Goal: Task Accomplishment & Management: Complete application form

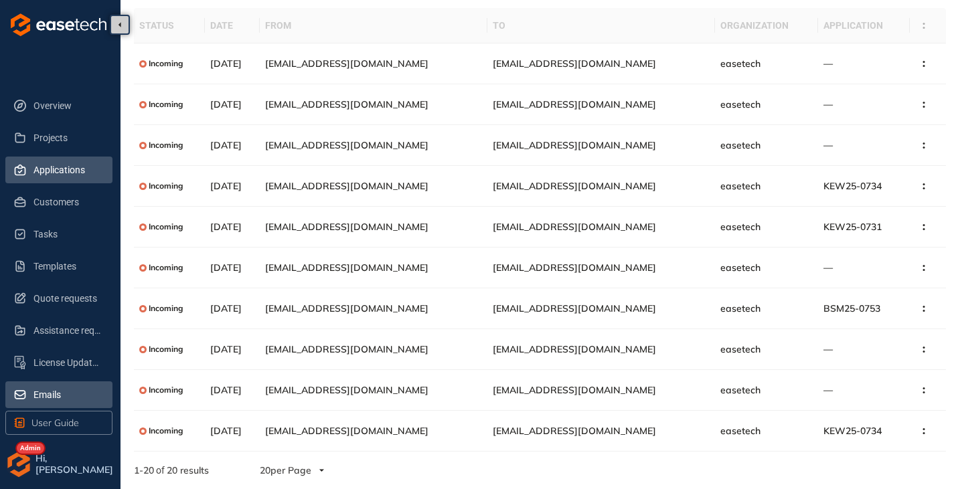
click at [52, 170] on span "Applications" at bounding box center [67, 170] width 68 height 27
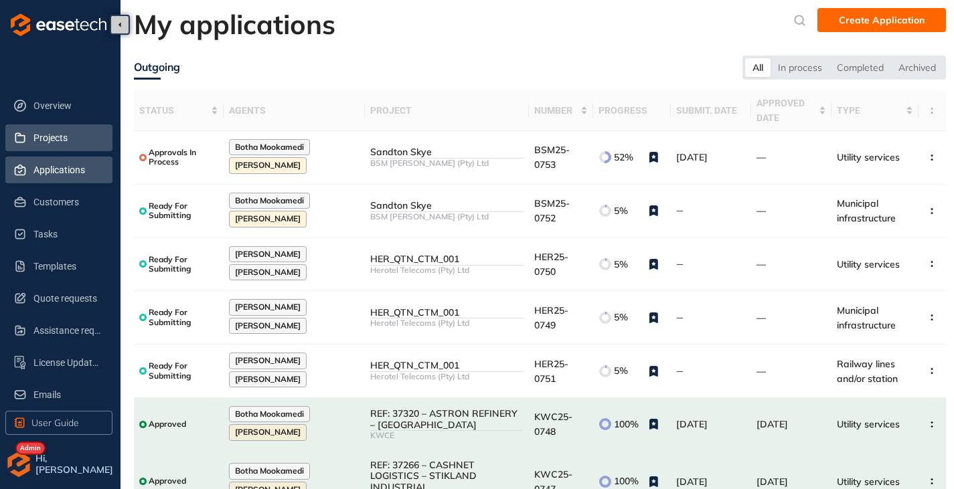
click at [56, 147] on span "Projects" at bounding box center [67, 138] width 68 height 27
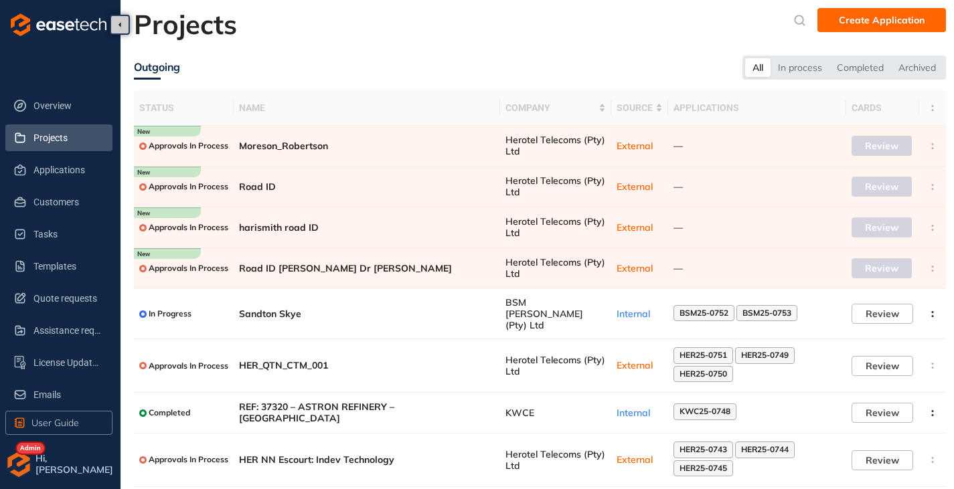
click at [22, 461] on img "button" at bounding box center [18, 464] width 27 height 27
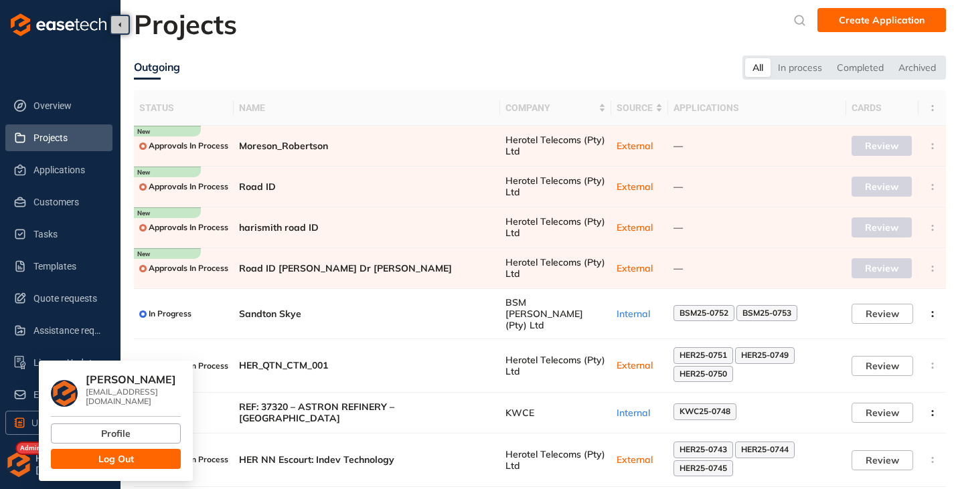
click at [92, 449] on button "Log Out" at bounding box center [116, 459] width 130 height 20
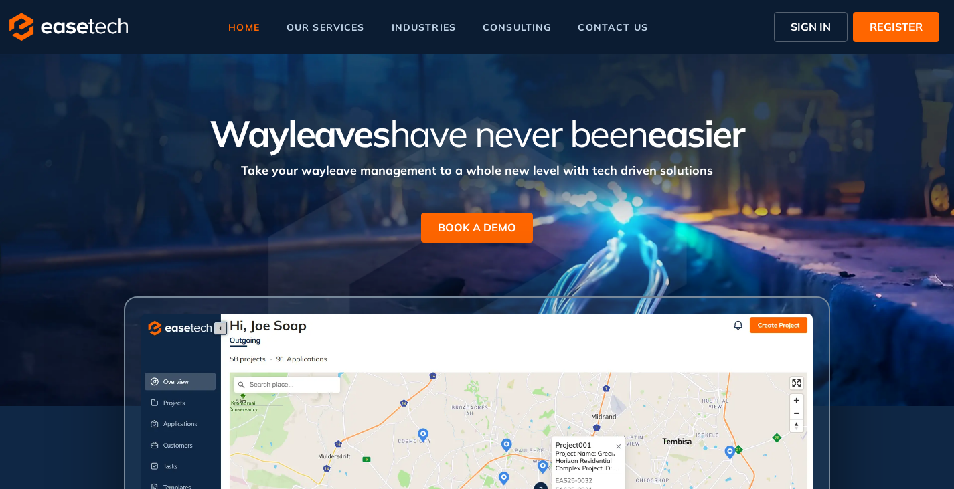
click at [801, 26] on span "SIGN IN" at bounding box center [811, 27] width 40 height 16
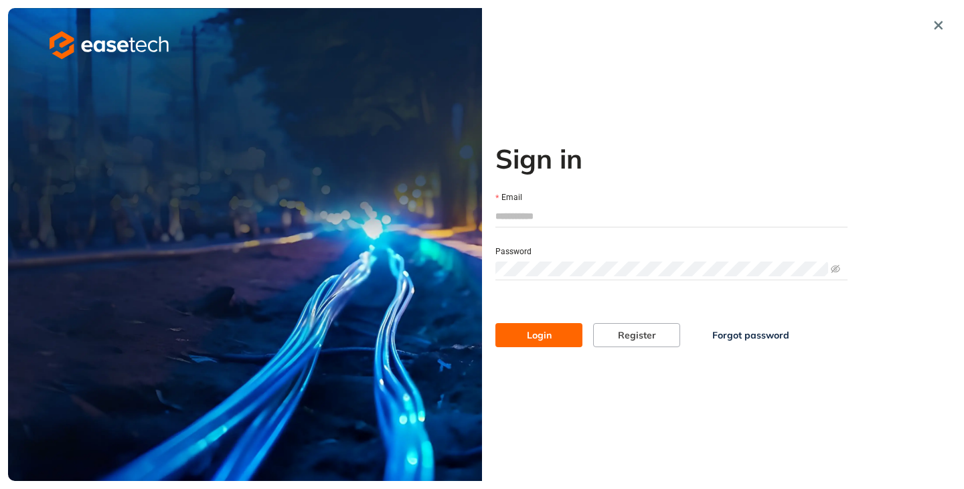
click at [593, 210] on input "Email" at bounding box center [671, 216] width 352 height 20
click at [931, 28] on button "button" at bounding box center [939, 25] width 24 height 24
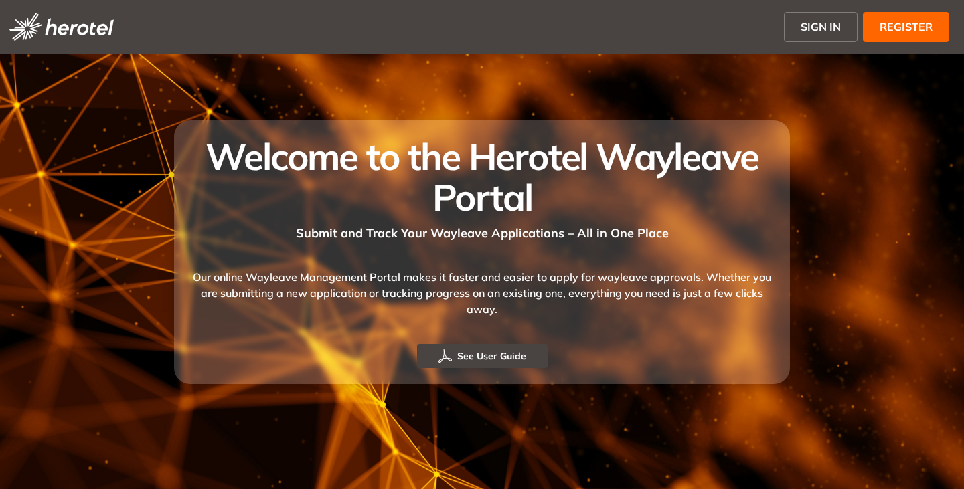
click at [831, 18] on button "SIGN IN" at bounding box center [821, 27] width 74 height 30
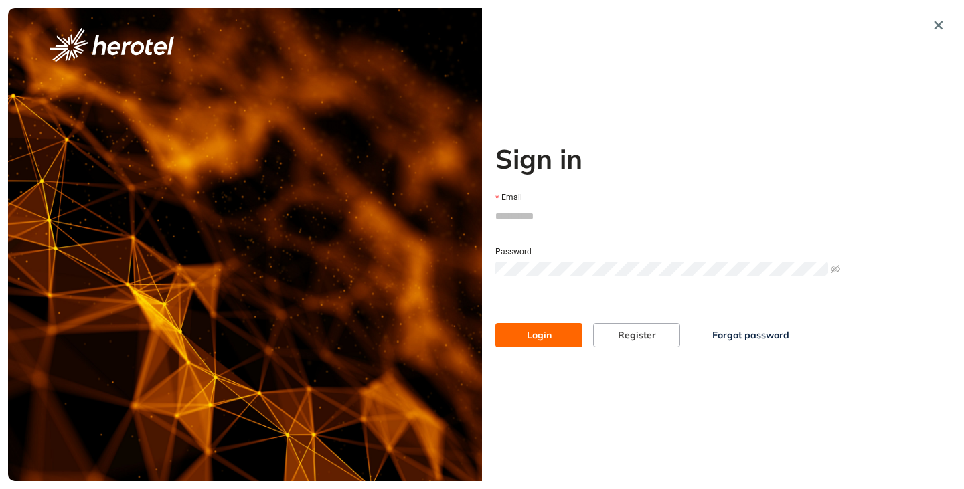
click at [523, 224] on input "Email" at bounding box center [671, 216] width 352 height 20
type input "**********"
click at [495, 323] on button "Login" at bounding box center [538, 335] width 87 height 24
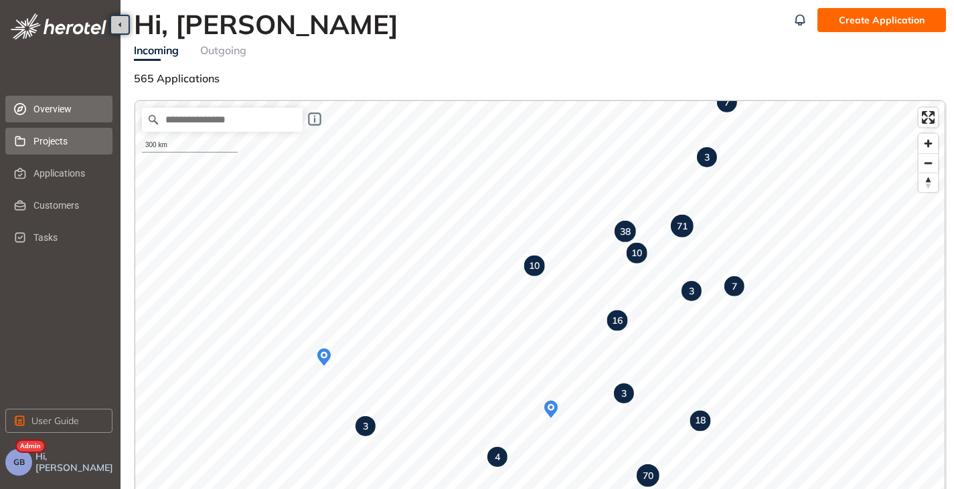
click at [67, 145] on span "Projects" at bounding box center [67, 141] width 68 height 27
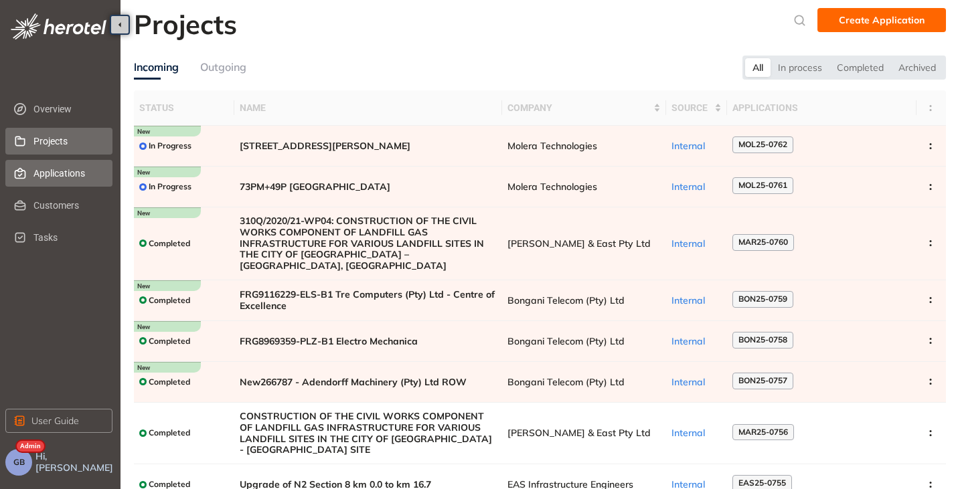
click at [36, 172] on span "Applications" at bounding box center [67, 173] width 68 height 27
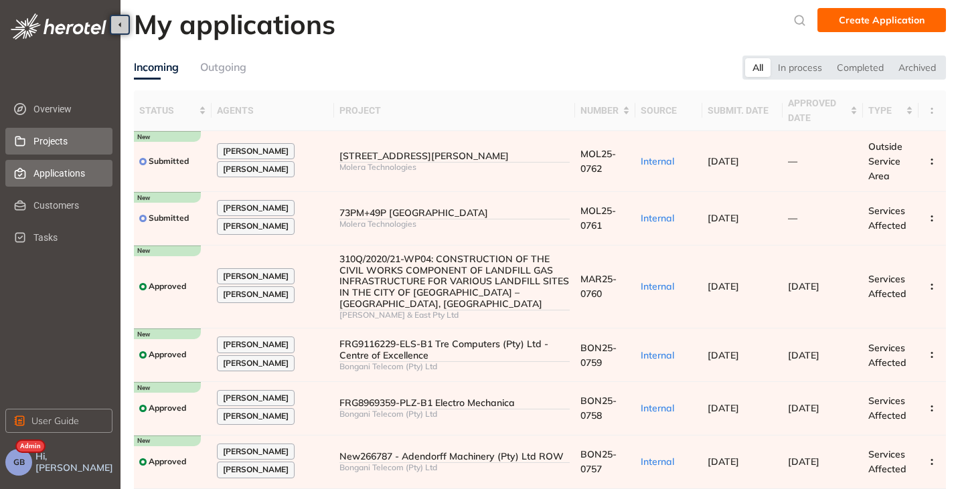
click at [36, 128] on span "Projects" at bounding box center [67, 141] width 68 height 27
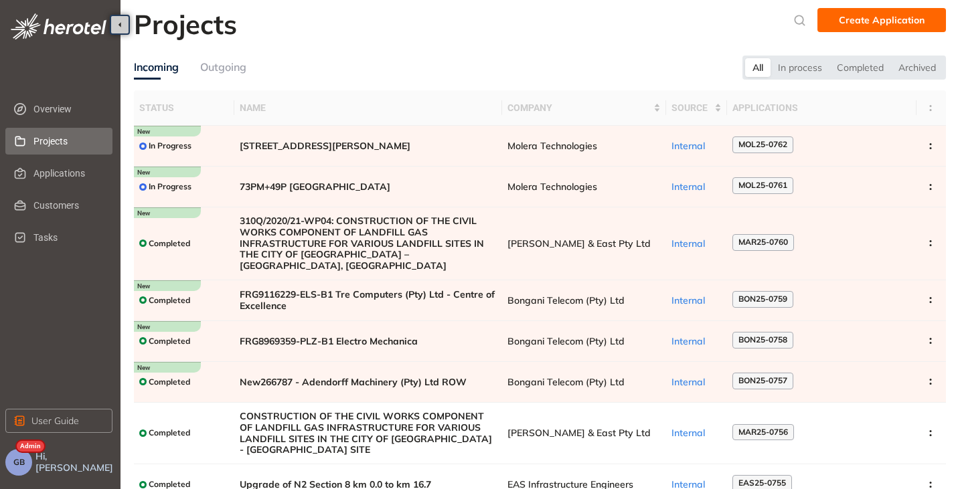
click at [20, 457] on button "GB" at bounding box center [18, 462] width 27 height 27
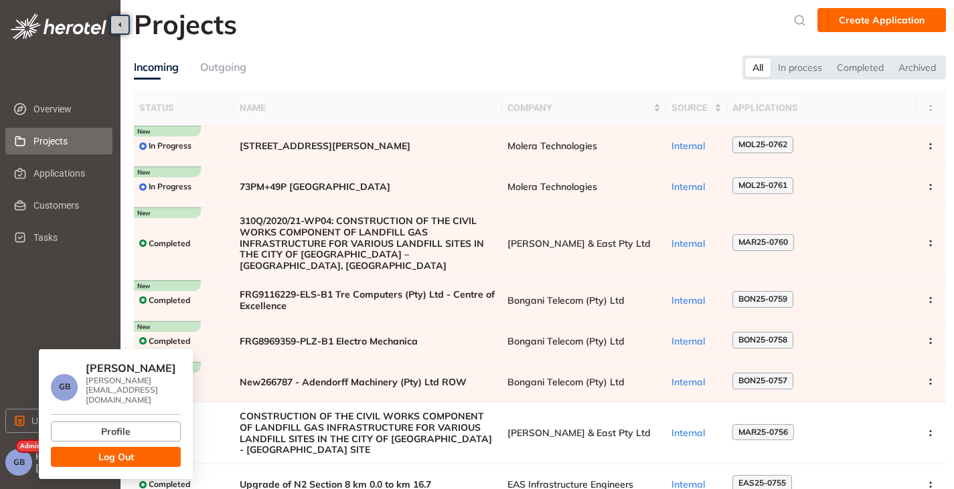
click at [70, 457] on button "Log Out" at bounding box center [116, 457] width 130 height 20
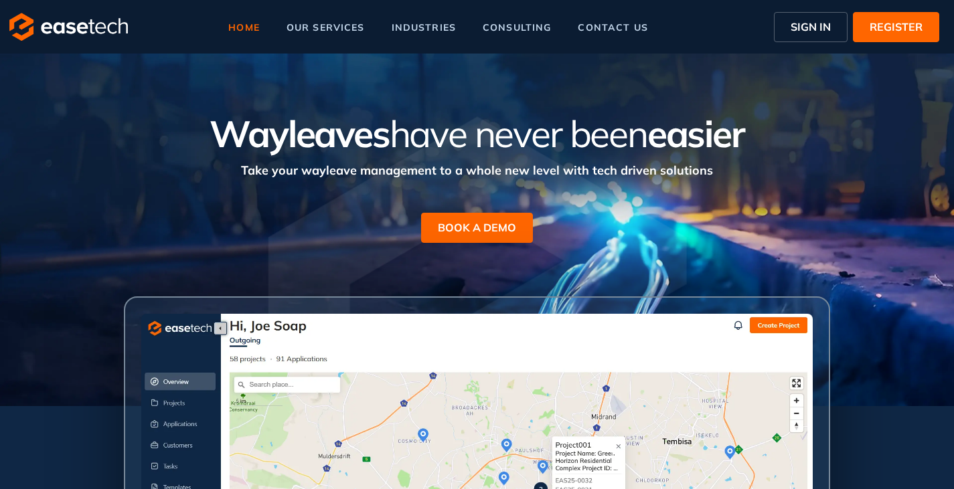
click at [814, 27] on span "SIGN IN" at bounding box center [811, 27] width 40 height 16
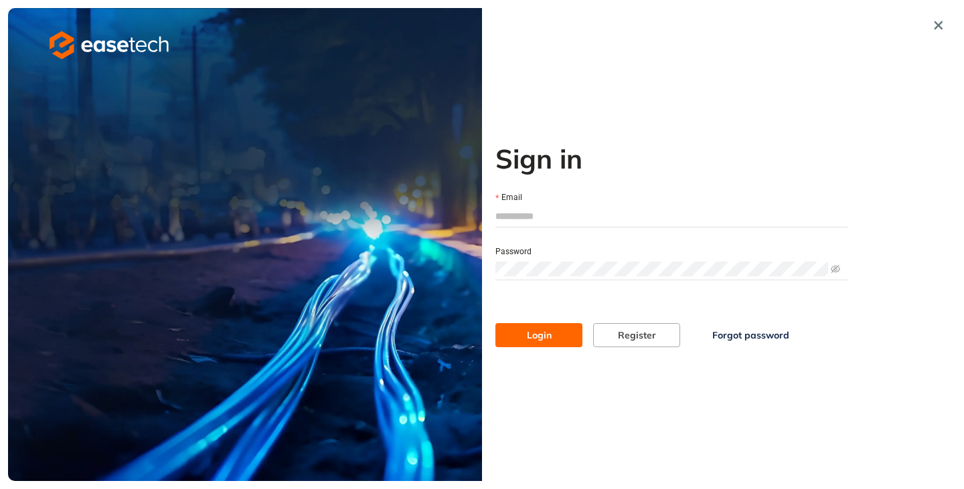
click at [534, 218] on input "Email" at bounding box center [671, 216] width 352 height 20
type input "**********"
click at [548, 347] on button "Login" at bounding box center [538, 335] width 87 height 24
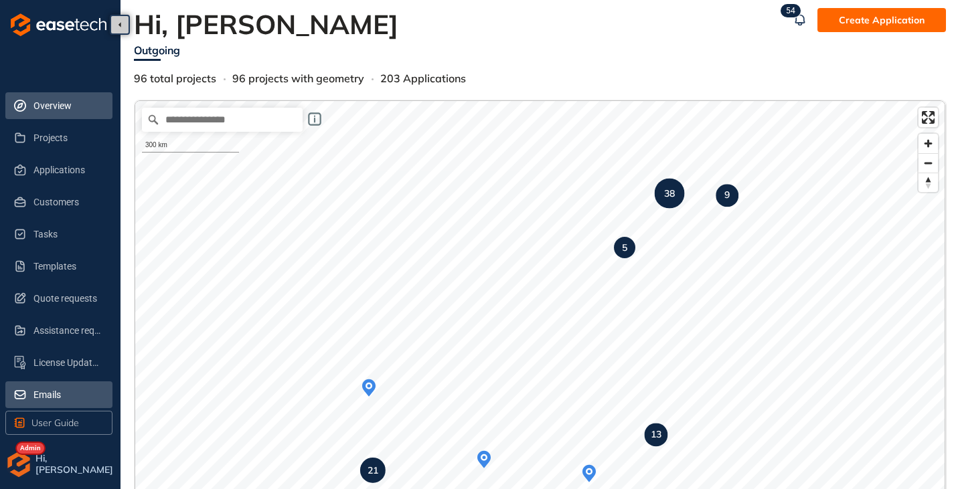
click at [53, 391] on span "Emails" at bounding box center [67, 395] width 68 height 27
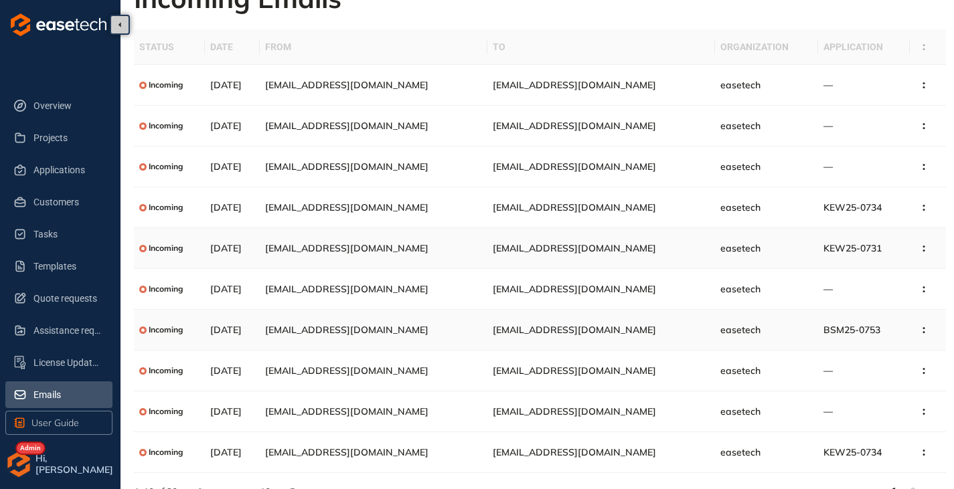
scroll to position [48, 0]
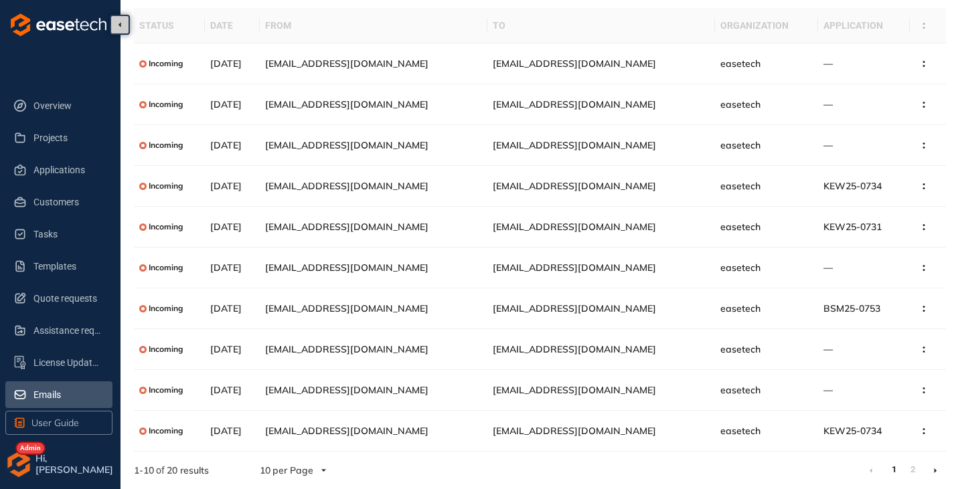
click at [933, 469] on li at bounding box center [935, 470] width 21 height 21
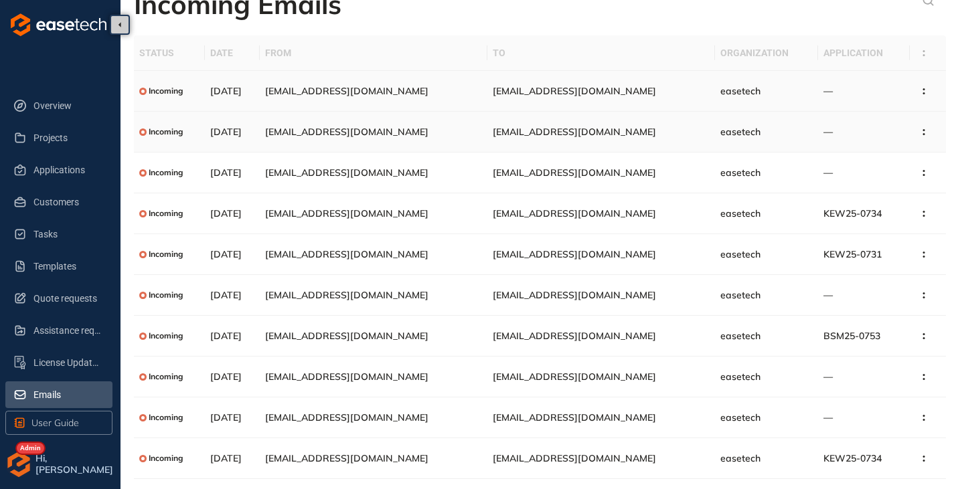
scroll to position [48, 0]
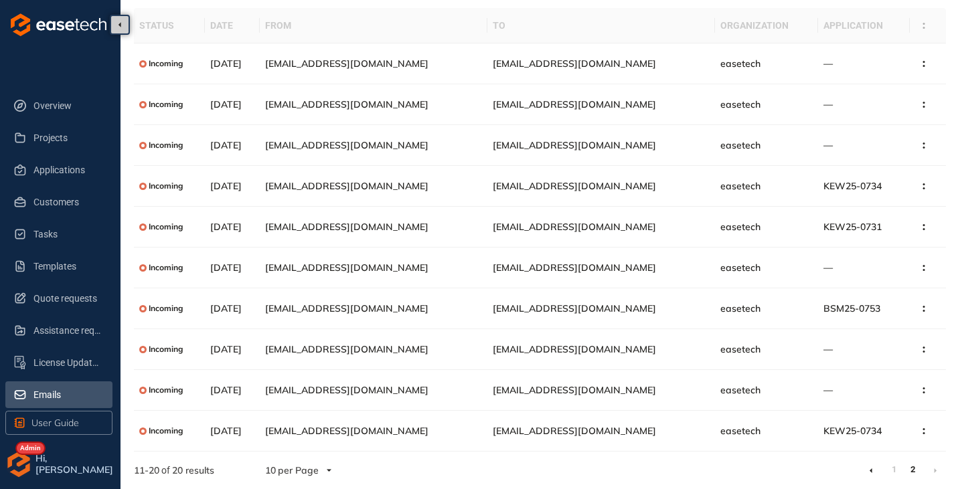
click at [870, 474] on link at bounding box center [871, 470] width 3 height 11
click at [934, 469] on icon at bounding box center [935, 471] width 3 height 6
click at [303, 470] on input "search" at bounding box center [293, 471] width 56 height 20
click at [299, 441] on span "per Page" at bounding box center [299, 442] width 41 height 12
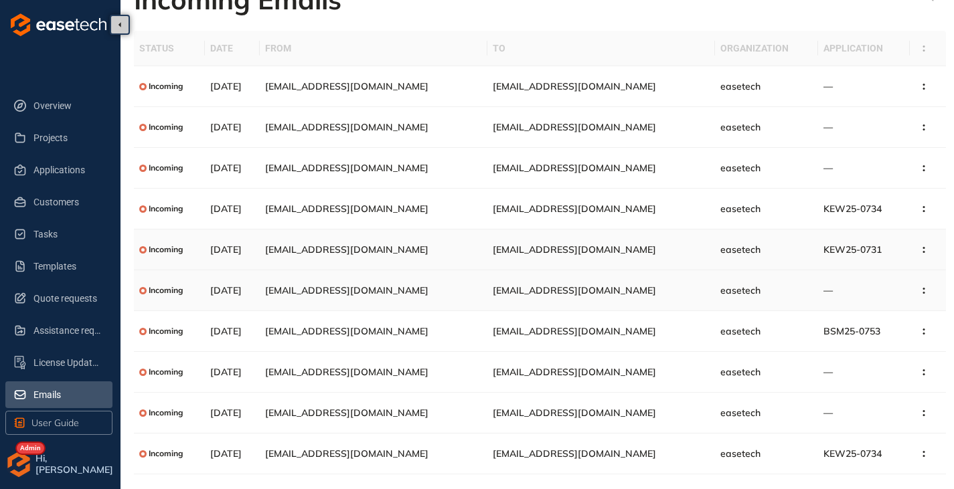
scroll to position [48, 0]
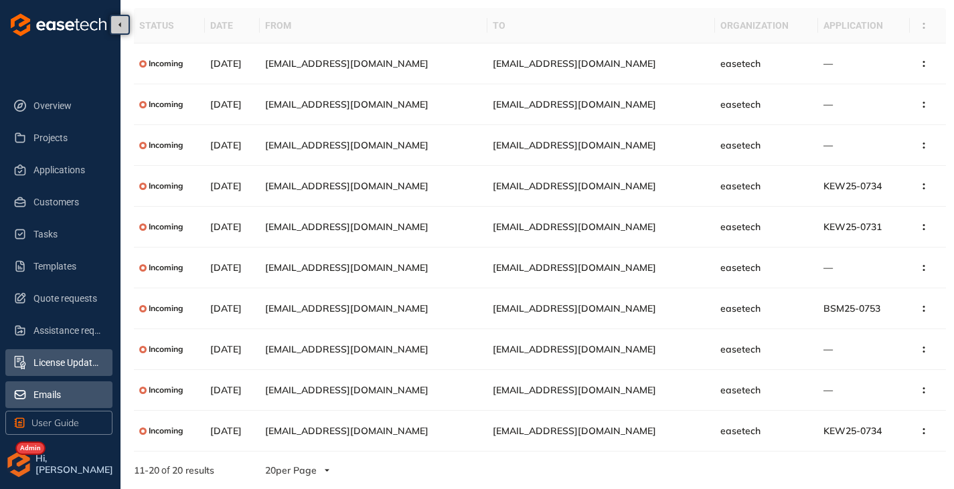
click at [49, 368] on span "License Update Requests" at bounding box center [67, 362] width 68 height 27
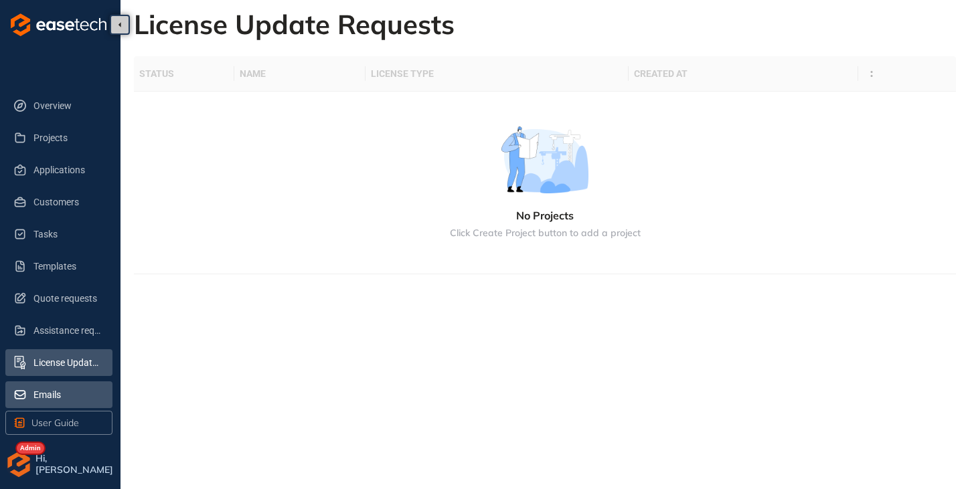
click at [57, 384] on span "Emails" at bounding box center [67, 395] width 68 height 27
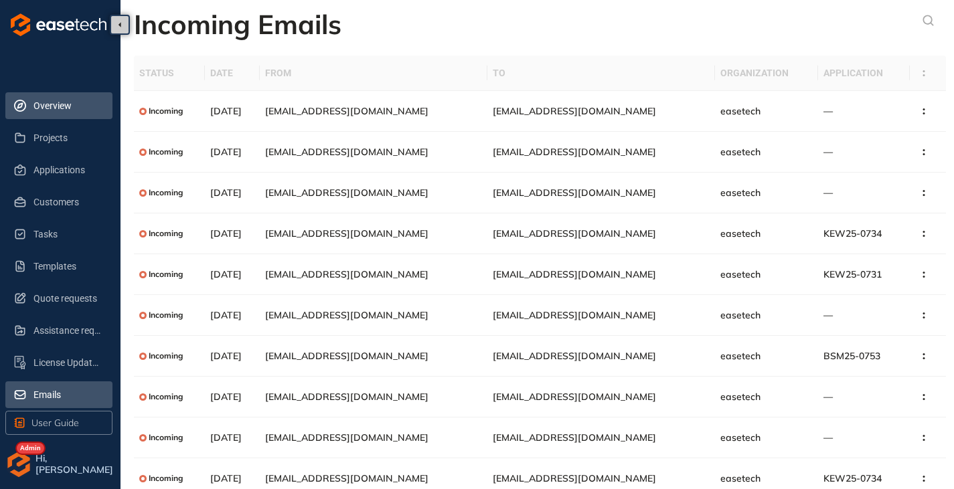
click at [58, 109] on span "Overview" at bounding box center [67, 105] width 68 height 27
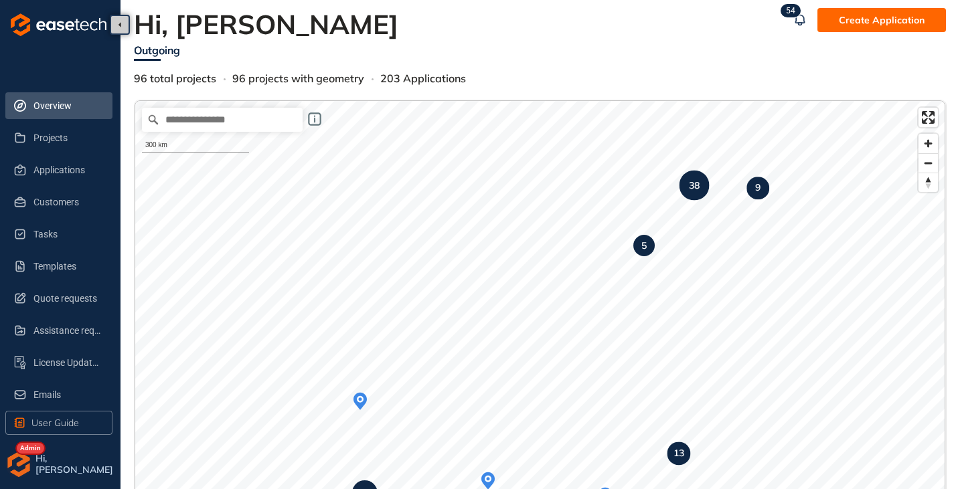
click at [14, 464] on img "button" at bounding box center [18, 464] width 27 height 27
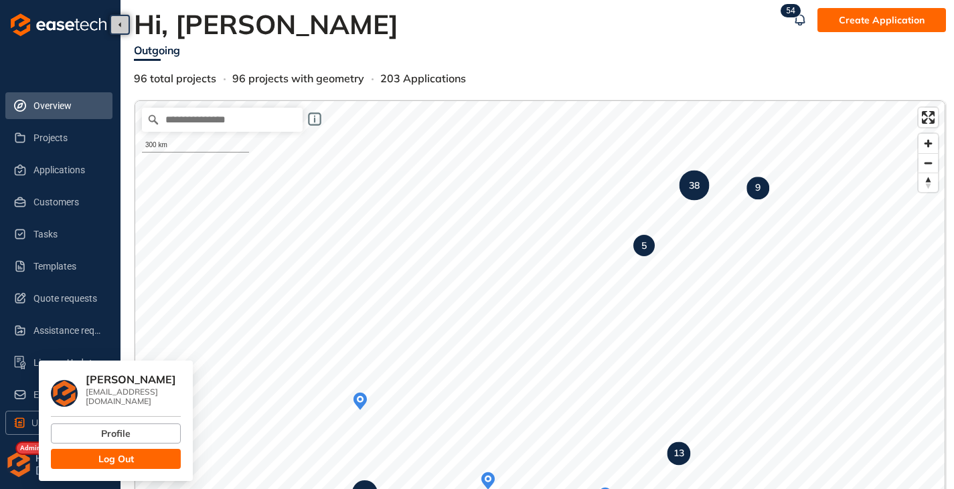
click at [93, 453] on button "Log Out" at bounding box center [116, 459] width 130 height 20
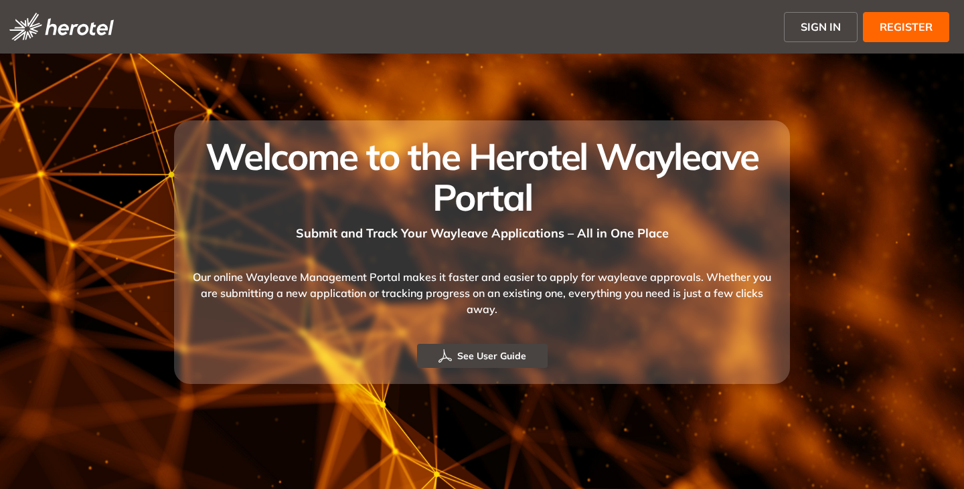
click at [809, 25] on span "SIGN IN" at bounding box center [821, 27] width 40 height 16
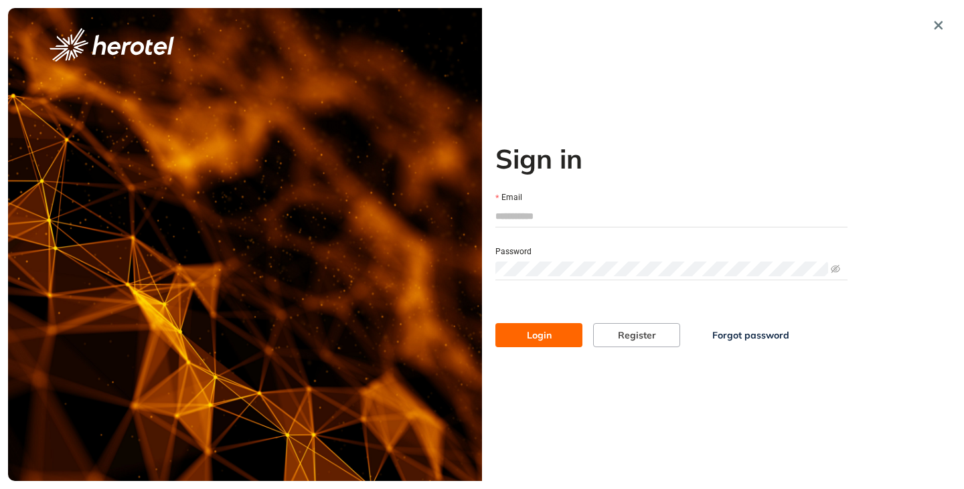
click at [537, 212] on input "Email" at bounding box center [671, 216] width 352 height 20
type input "**********"
click at [495, 323] on button "Login" at bounding box center [538, 335] width 87 height 24
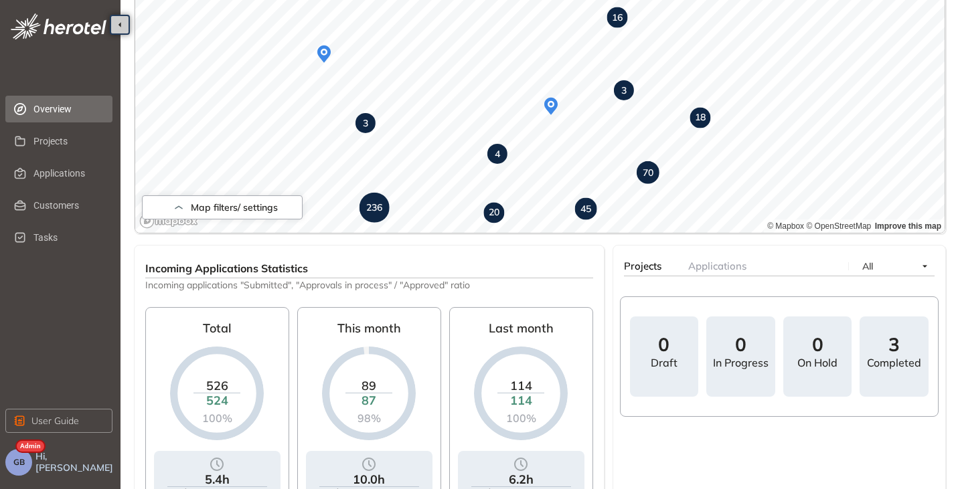
scroll to position [335, 0]
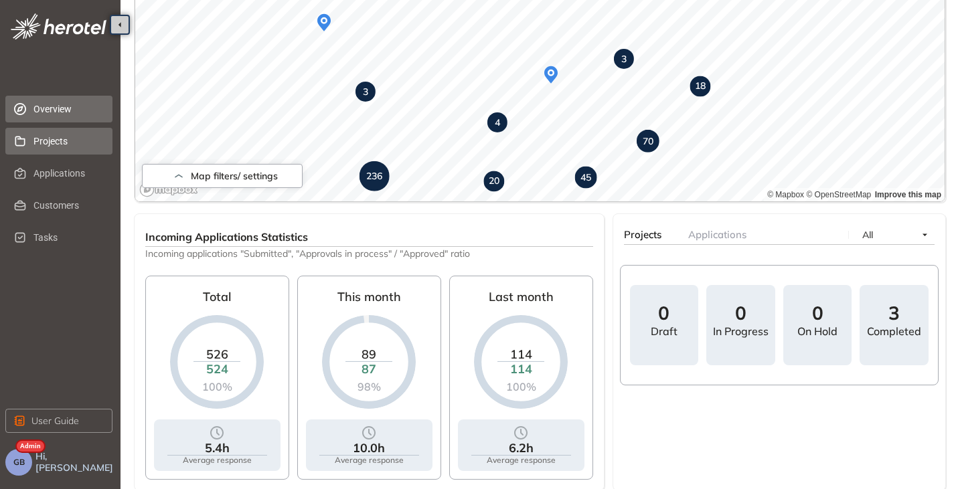
click at [39, 141] on span "Projects" at bounding box center [67, 141] width 68 height 27
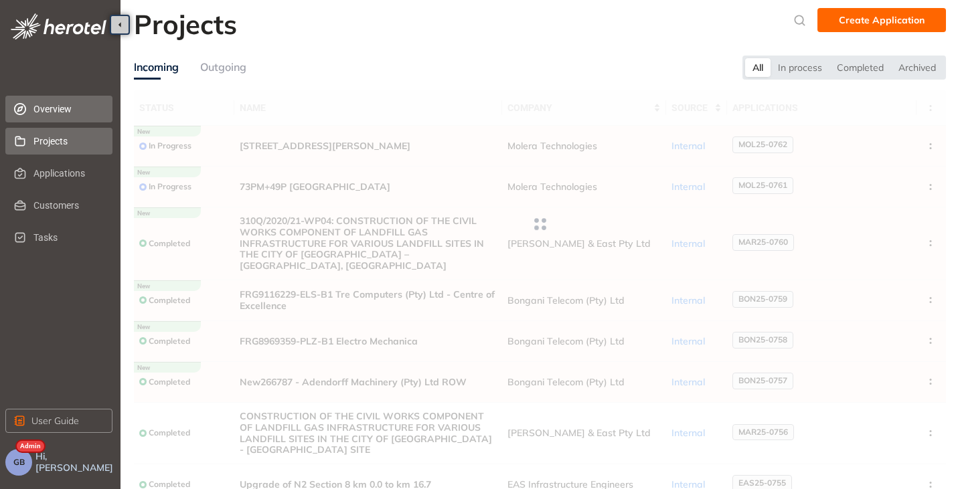
click at [61, 104] on span "Overview" at bounding box center [67, 109] width 68 height 27
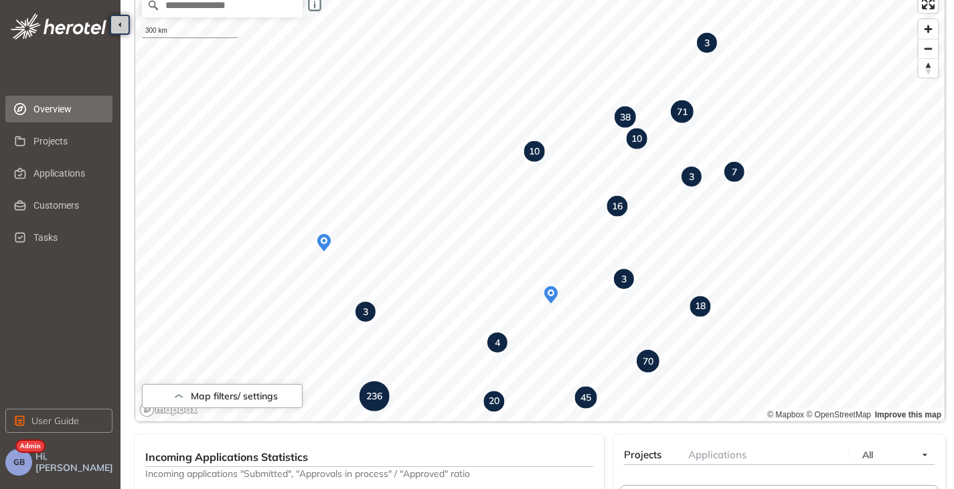
scroll to position [67, 0]
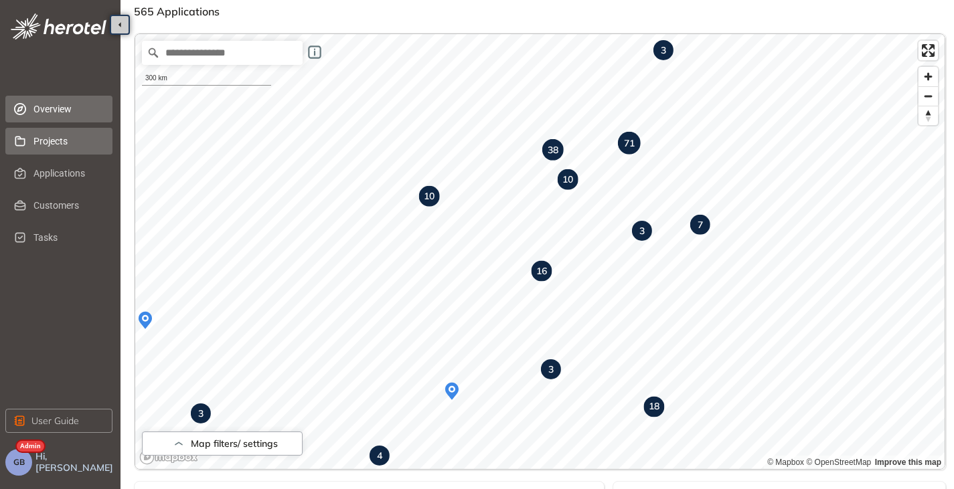
click at [60, 137] on span "Projects" at bounding box center [67, 141] width 68 height 27
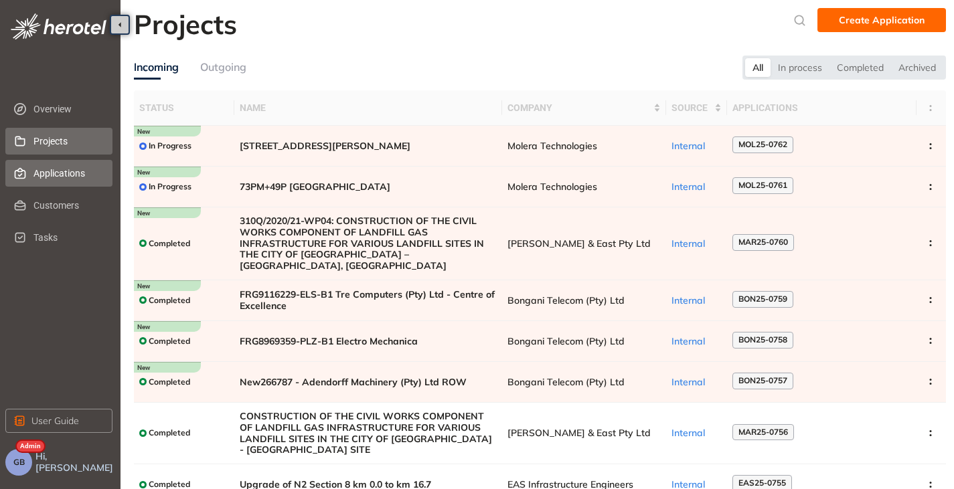
click at [63, 173] on span "Applications" at bounding box center [67, 173] width 68 height 27
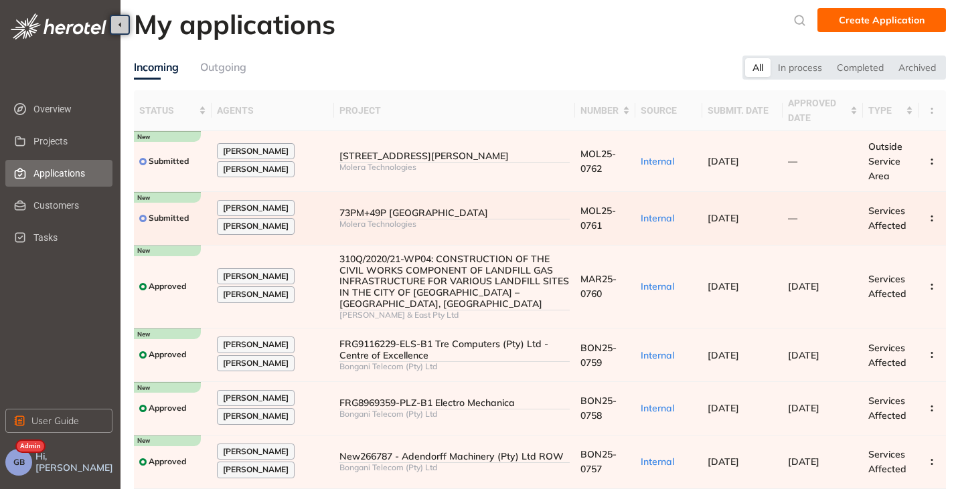
click at [739, 215] on span "[DATE]" at bounding box center [723, 218] width 31 height 12
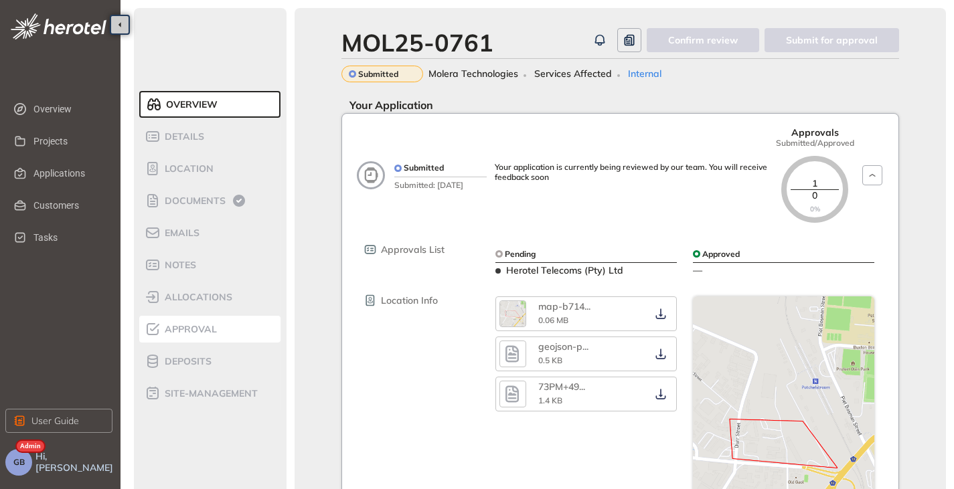
click at [195, 329] on span "Approval" at bounding box center [189, 329] width 56 height 11
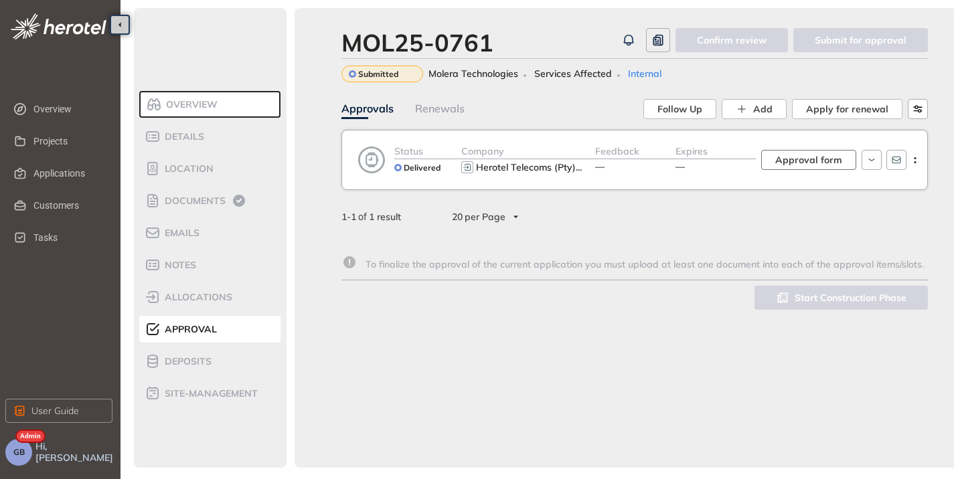
click at [809, 158] on span "Approval form" at bounding box center [808, 160] width 67 height 15
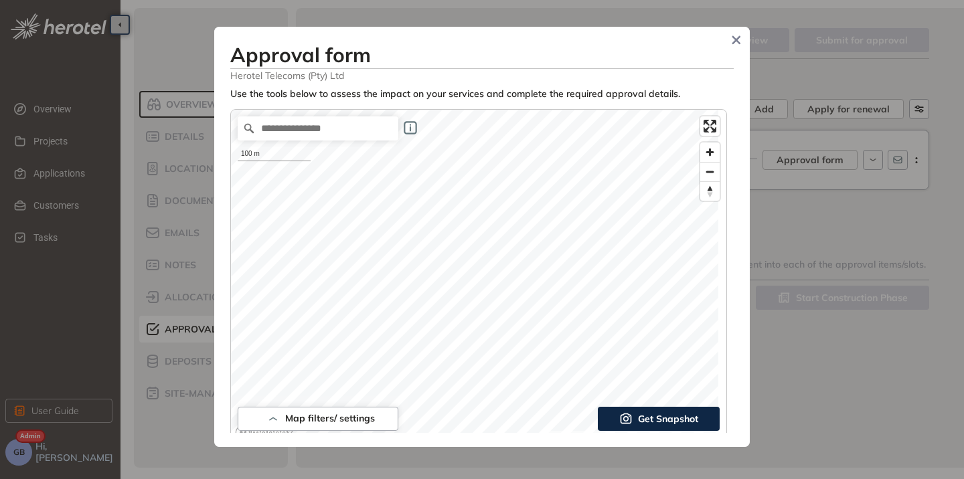
click at [638, 416] on span "Get Snapshot" at bounding box center [668, 419] width 60 height 15
click at [641, 412] on span "Get Snapshot" at bounding box center [668, 419] width 60 height 15
click at [668, 418] on span "Get Snapshot" at bounding box center [668, 419] width 60 height 15
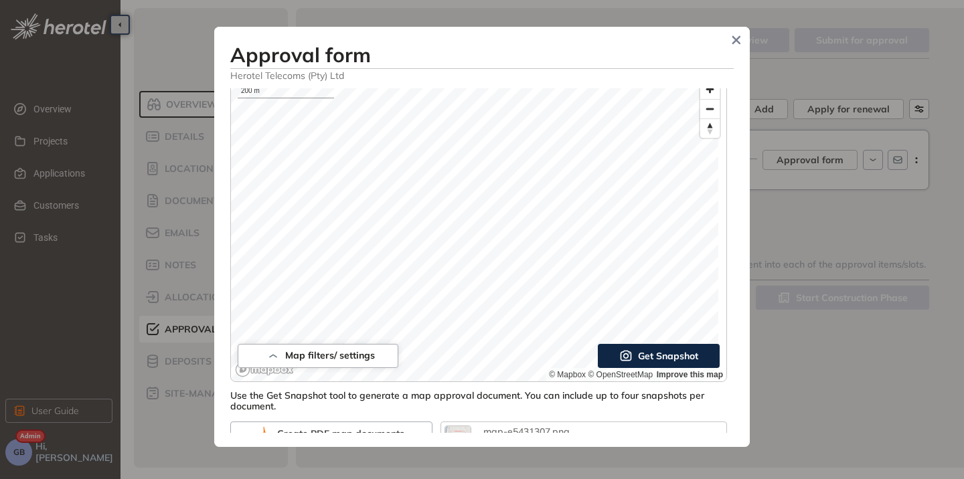
scroll to position [201, 0]
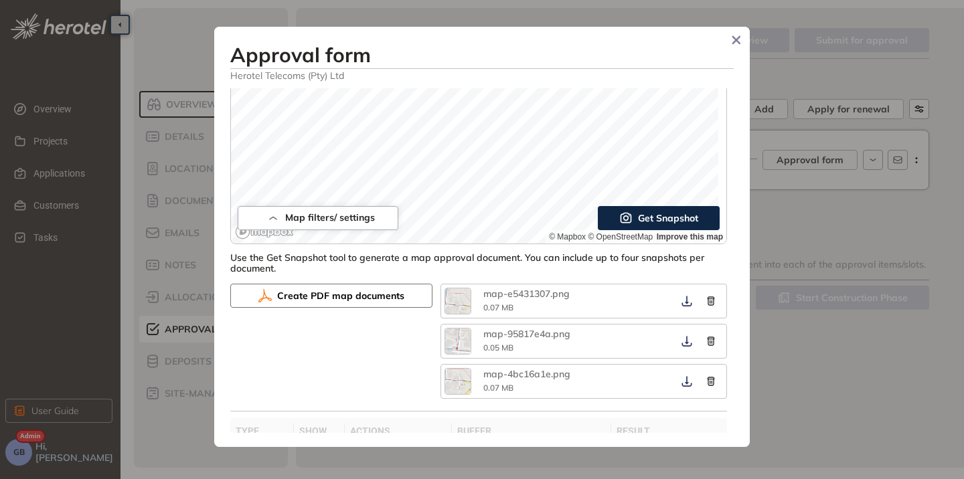
click at [329, 285] on button "Create PDF map documents" at bounding box center [331, 296] width 202 height 24
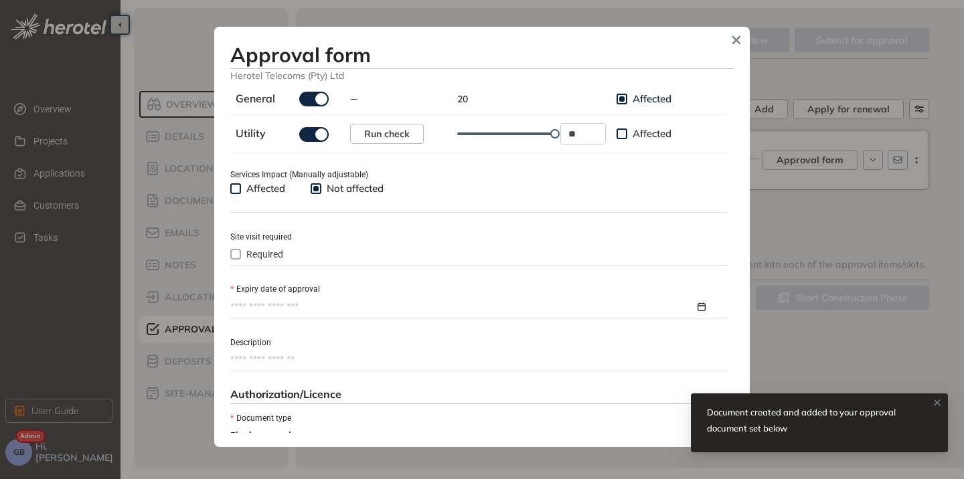
scroll to position [469, 0]
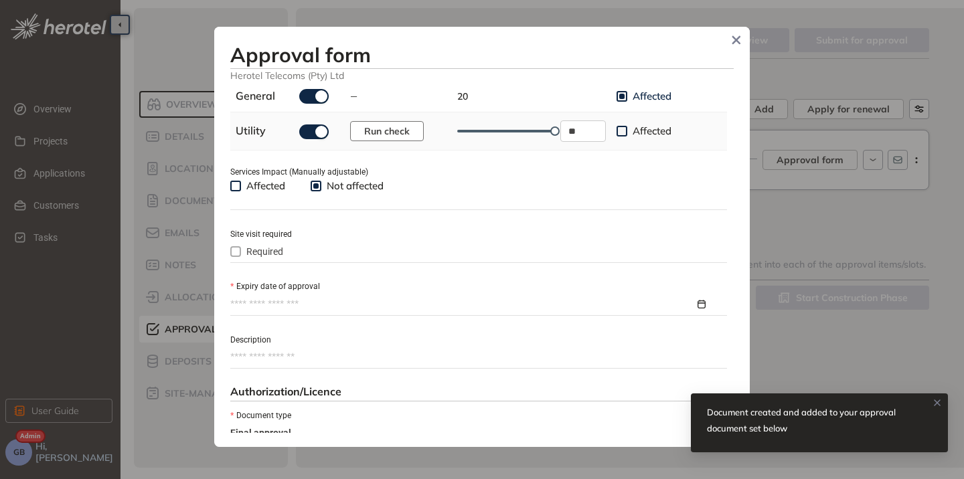
click at [374, 126] on span "Run check" at bounding box center [387, 131] width 46 height 15
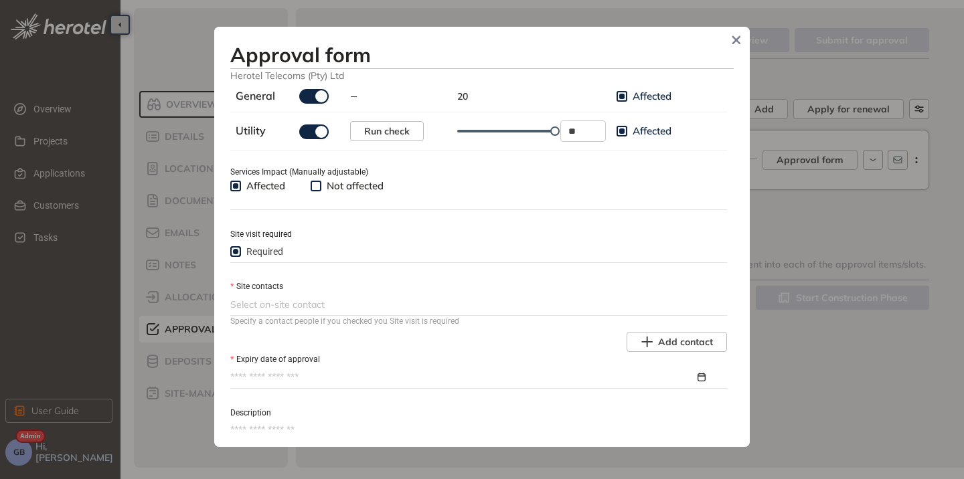
click at [236, 245] on label "Required" at bounding box center [259, 251] width 58 height 15
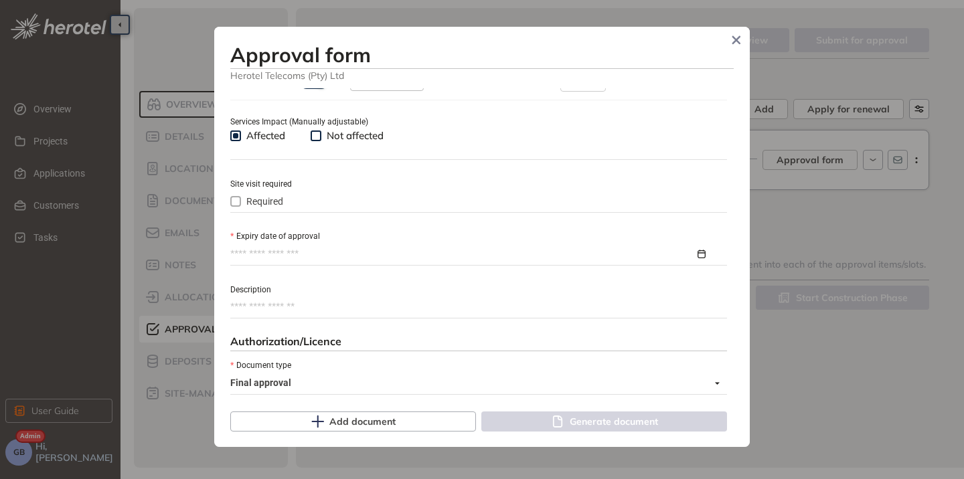
scroll to position [603, 0]
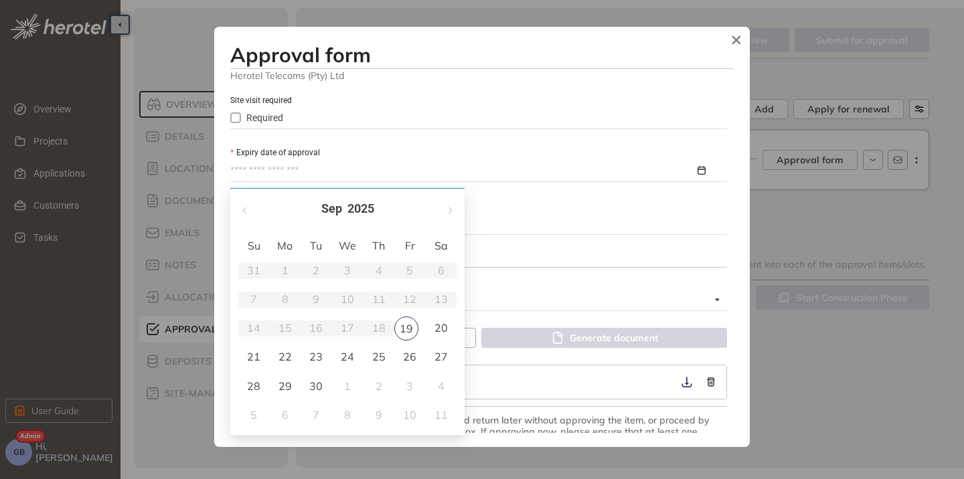
click at [295, 176] on input "Expiry date of approval" at bounding box center [462, 170] width 465 height 15
click at [447, 204] on button "button" at bounding box center [449, 204] width 15 height 27
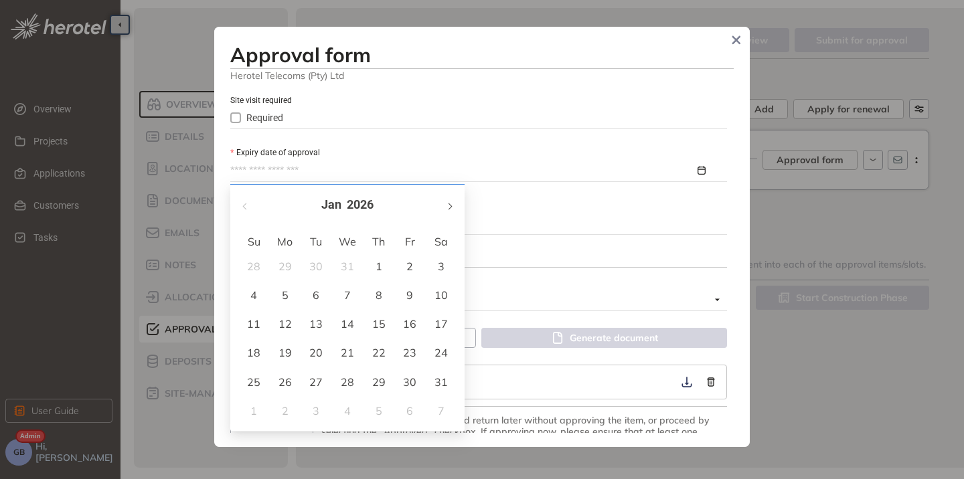
click at [447, 204] on button "button" at bounding box center [449, 204] width 15 height 27
type input "**********"
click at [373, 322] on div "19" at bounding box center [379, 324] width 16 height 16
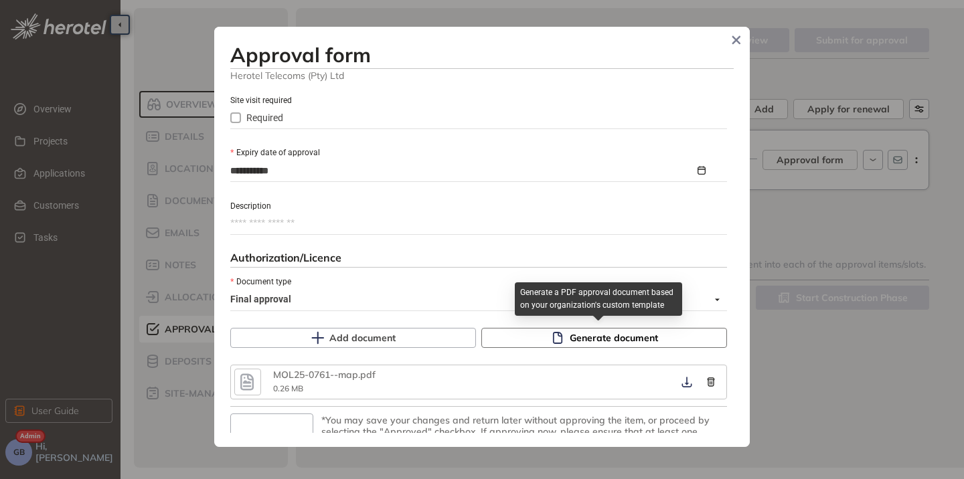
click at [532, 334] on button "Generate document" at bounding box center [604, 338] width 246 height 20
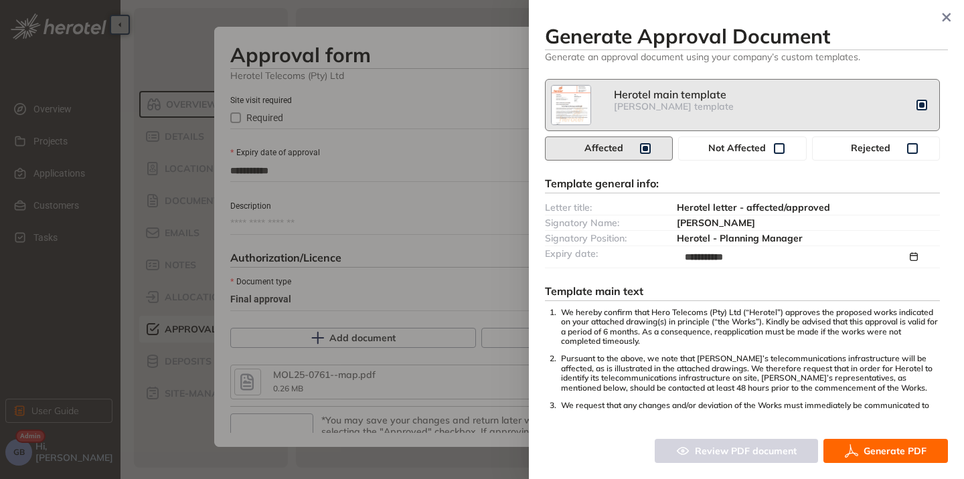
click at [876, 456] on span "Generate PDF" at bounding box center [895, 451] width 63 height 15
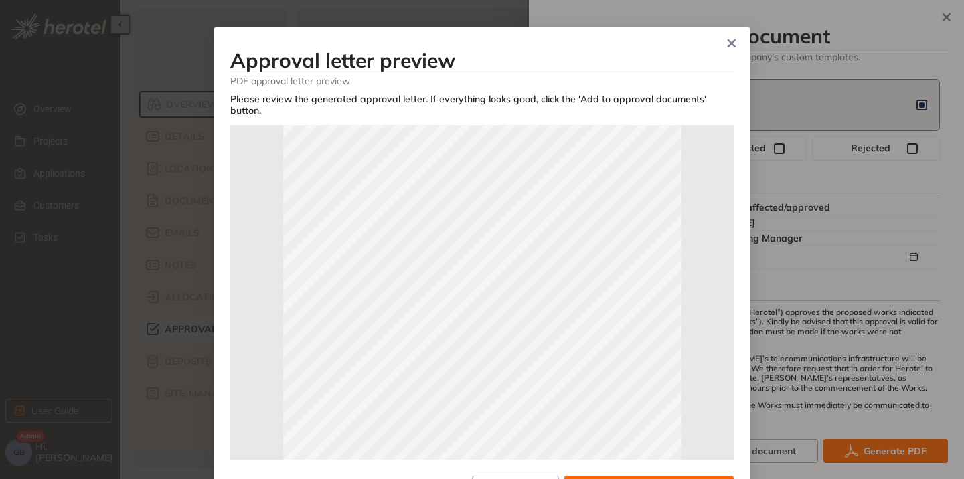
scroll to position [298, 0]
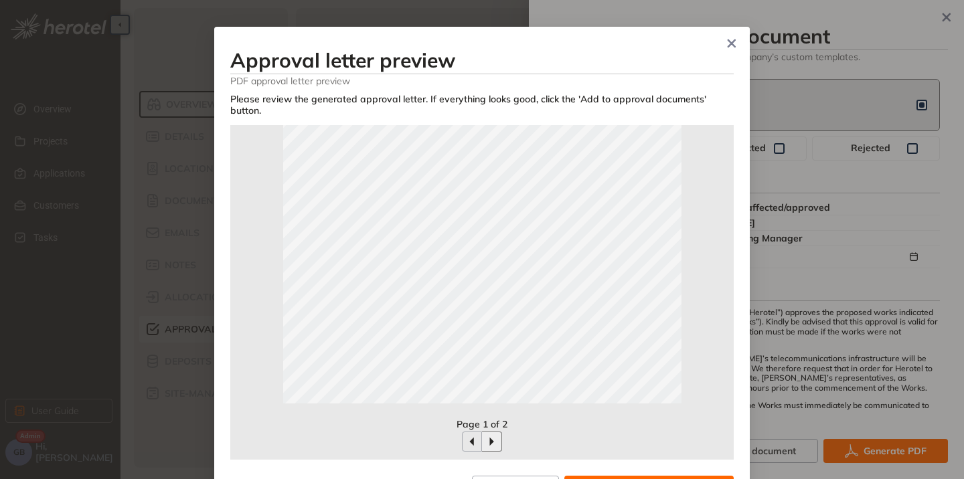
click at [487, 445] on icon "button" at bounding box center [492, 441] width 11 height 11
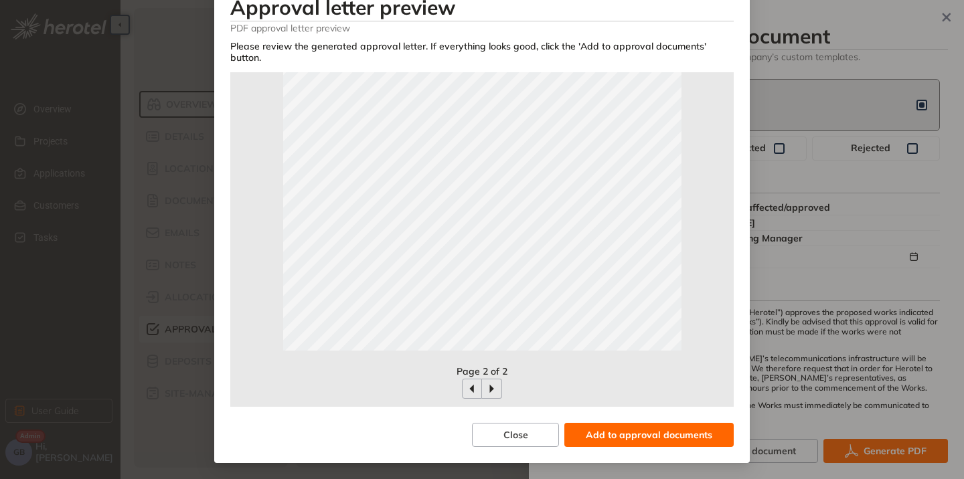
click at [653, 433] on span "Add to approval documents" at bounding box center [649, 435] width 127 height 15
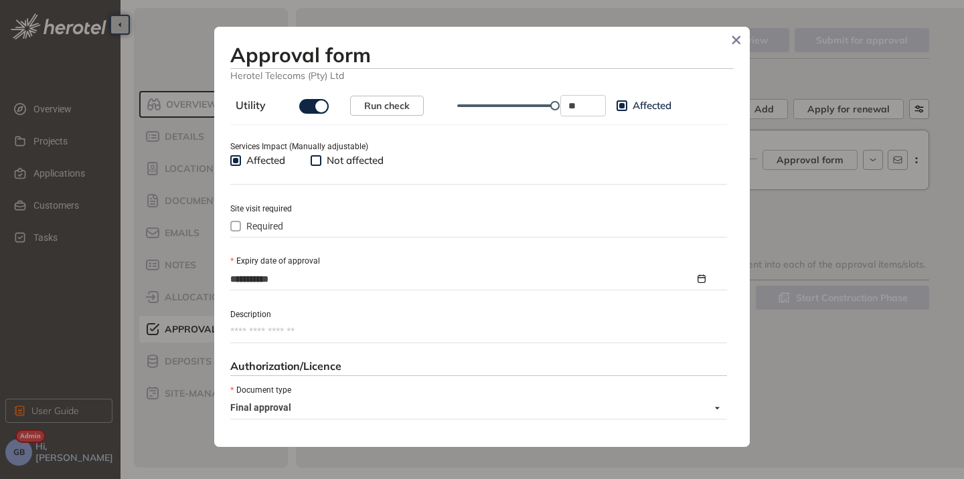
scroll to position [469, 0]
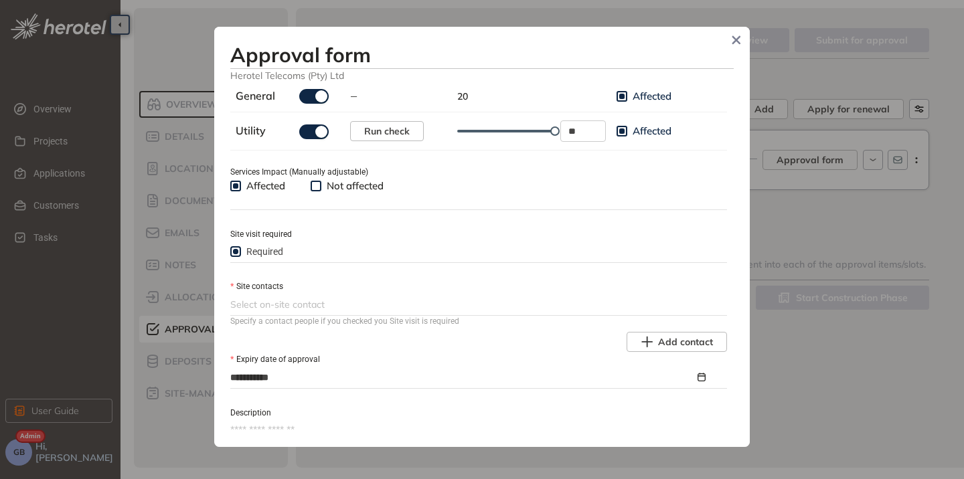
click at [337, 309] on div at bounding box center [477, 305] width 494 height 16
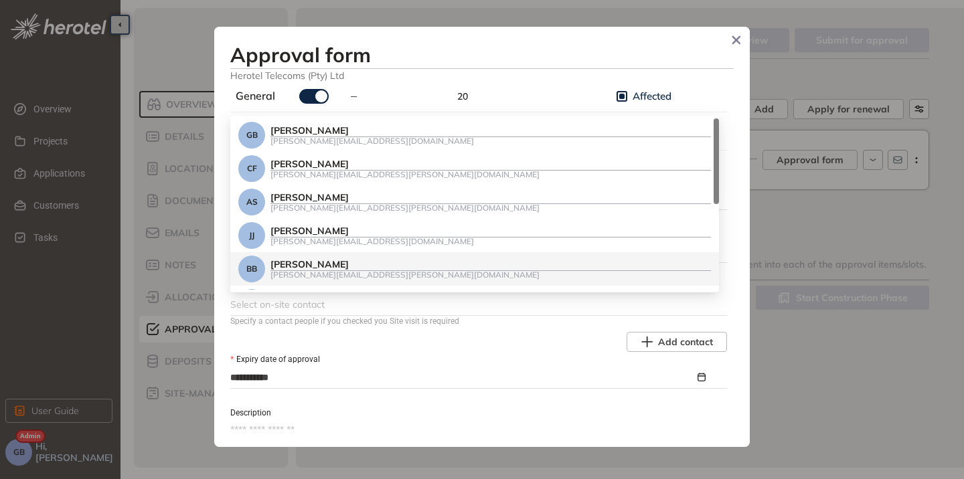
click at [341, 269] on div "Brandon Bornman" at bounding box center [490, 264] width 441 height 11
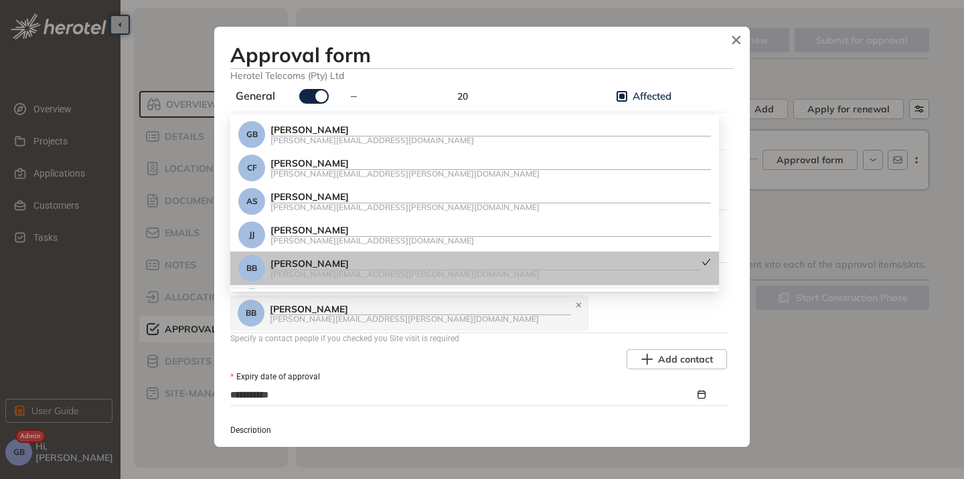
click at [512, 374] on div "Expiry date of approval" at bounding box center [478, 377] width 497 height 15
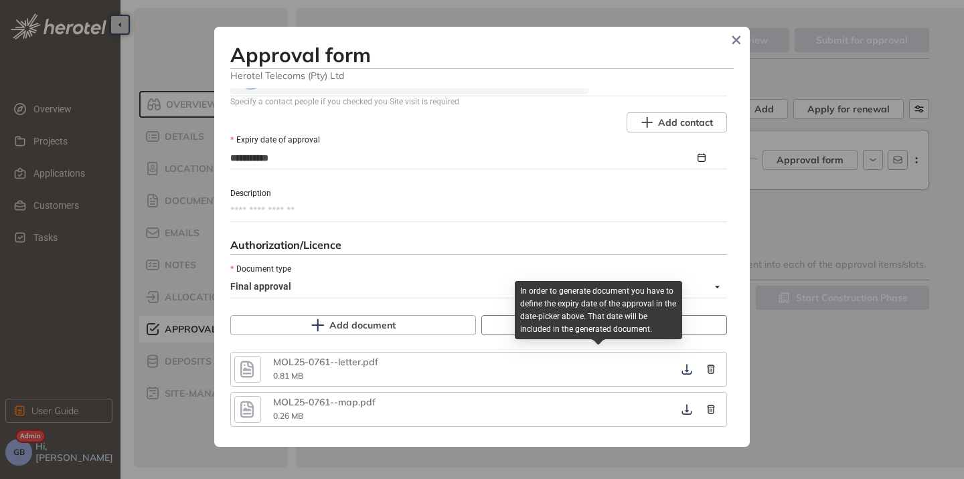
scroll to position [736, 0]
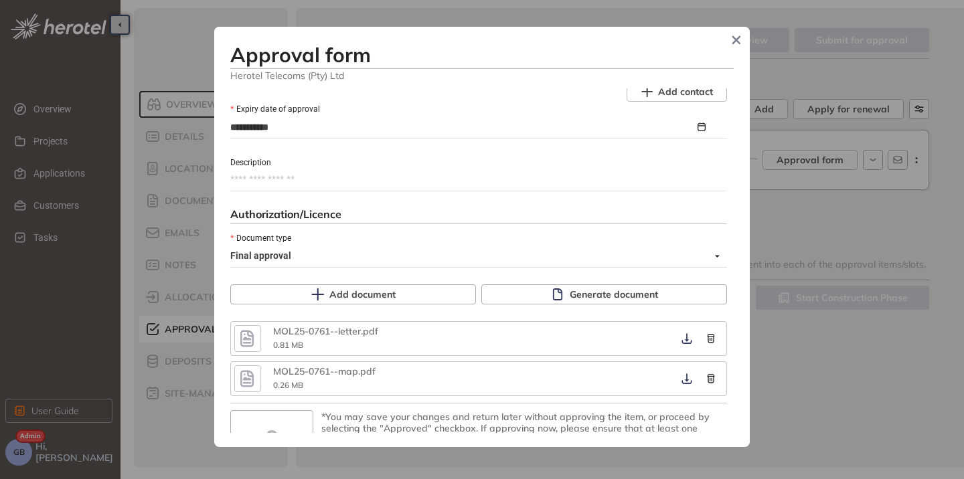
click at [248, 384] on icon "button" at bounding box center [246, 379] width 13 height 17
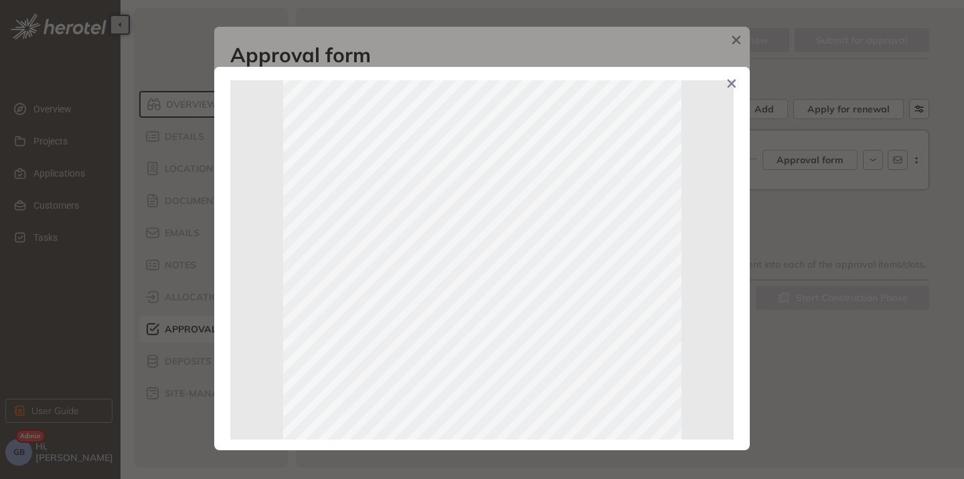
scroll to position [297, 0]
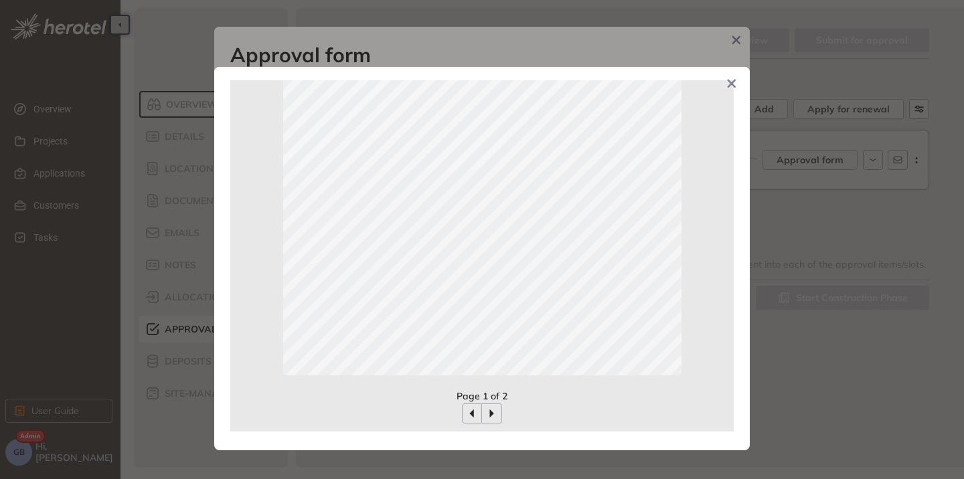
click at [483, 409] on button "button" at bounding box center [492, 414] width 20 height 20
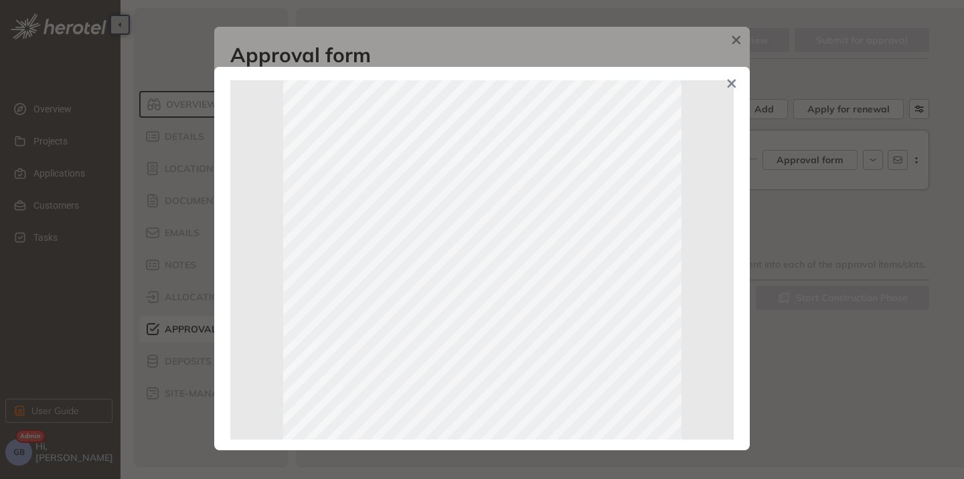
scroll to position [0, 0]
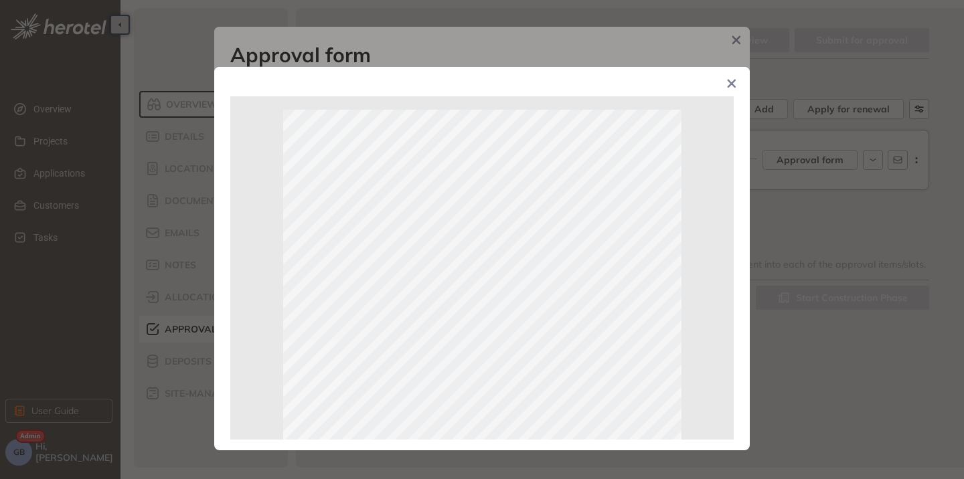
click at [734, 82] on icon "Close" at bounding box center [732, 84] width 9 height 9
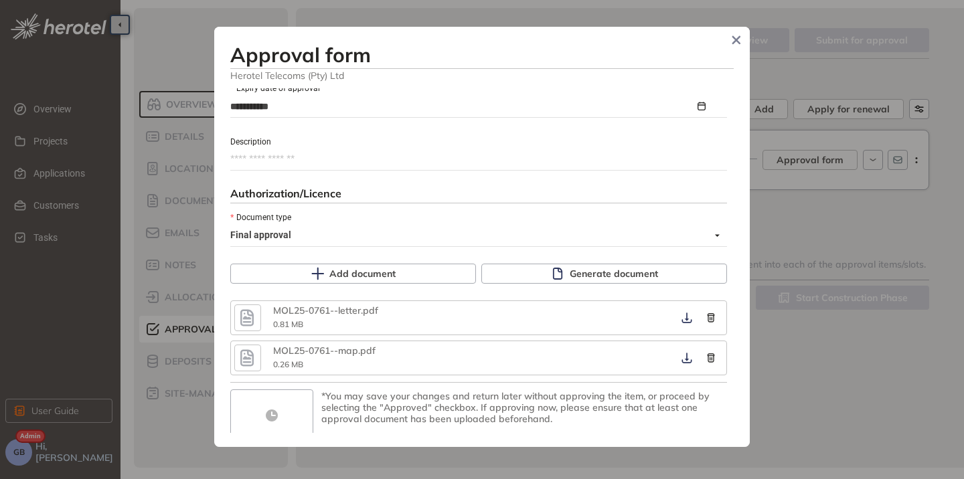
scroll to position [782, 0]
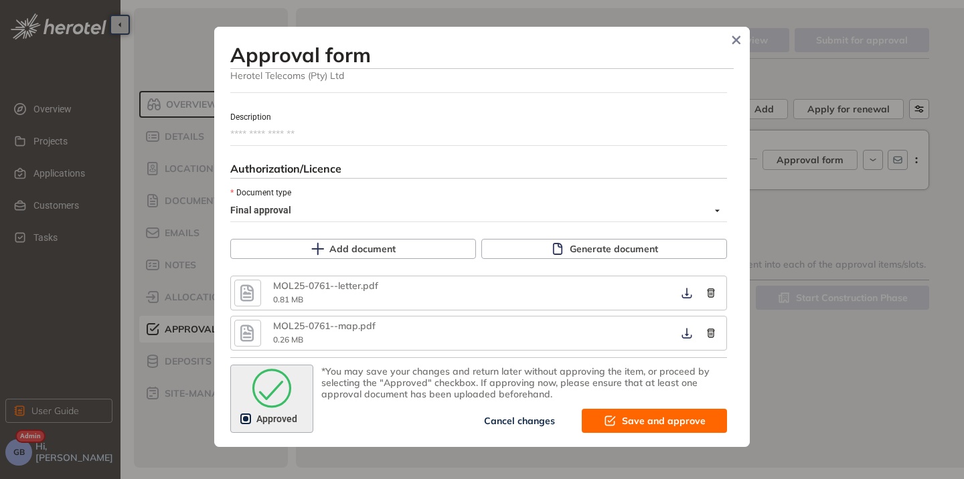
click at [625, 426] on span "Save and approve" at bounding box center [664, 421] width 84 height 15
type textarea "**********"
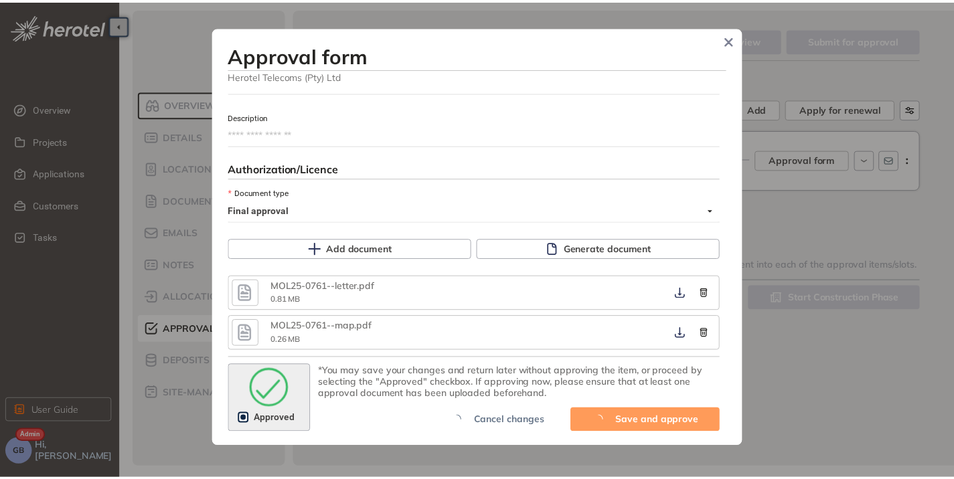
scroll to position [861, 0]
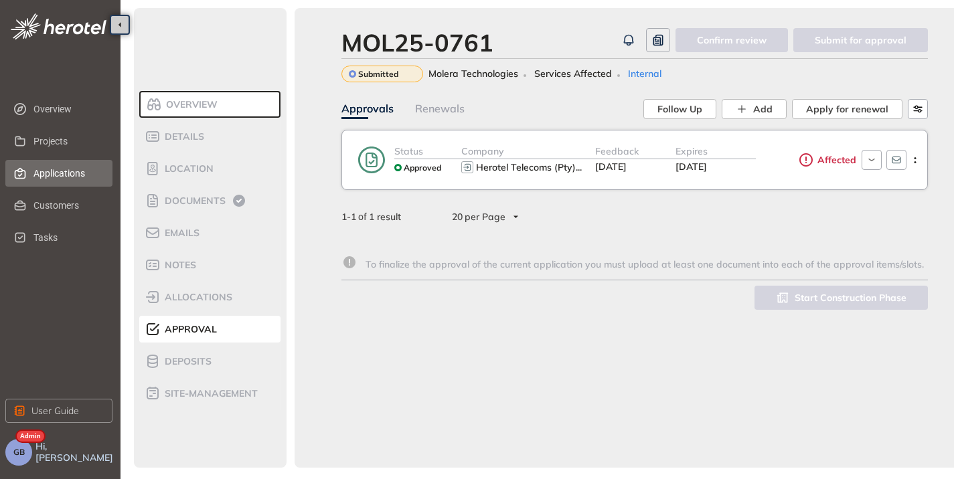
click at [58, 175] on span "Applications" at bounding box center [67, 173] width 68 height 27
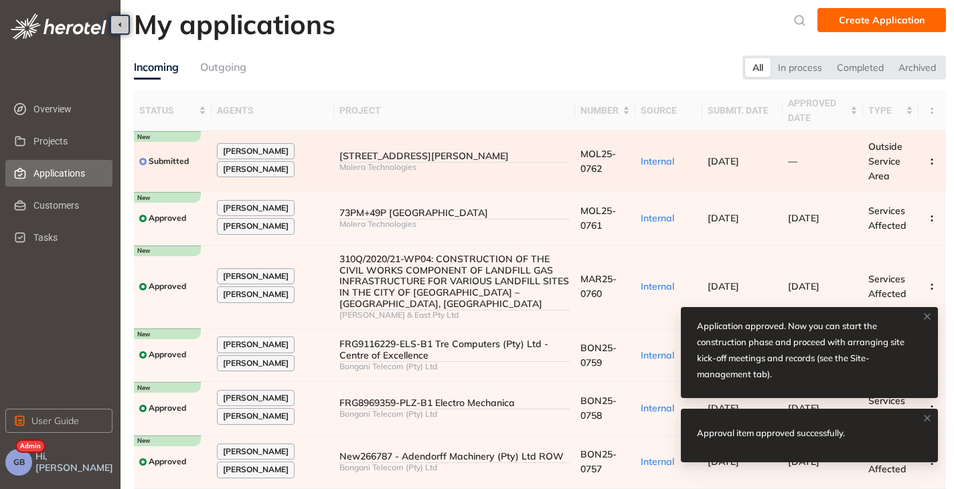
click at [453, 167] on div "Molera Technologies" at bounding box center [454, 167] width 230 height 9
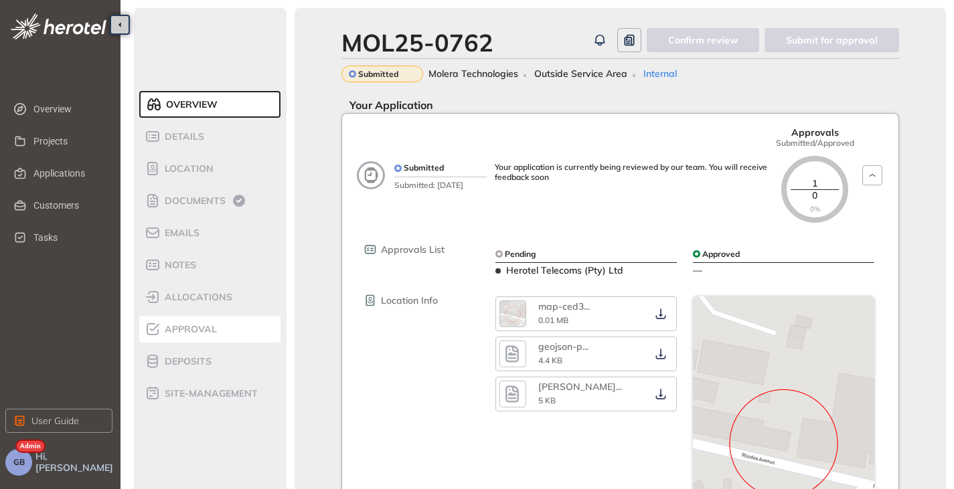
click at [189, 325] on span "Approval" at bounding box center [189, 329] width 56 height 11
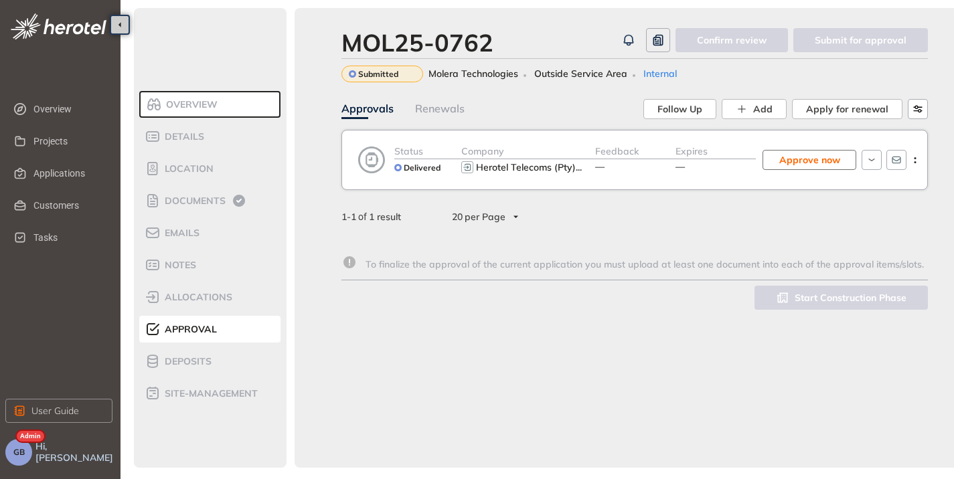
click at [783, 160] on span "Approve now" at bounding box center [809, 160] width 61 height 15
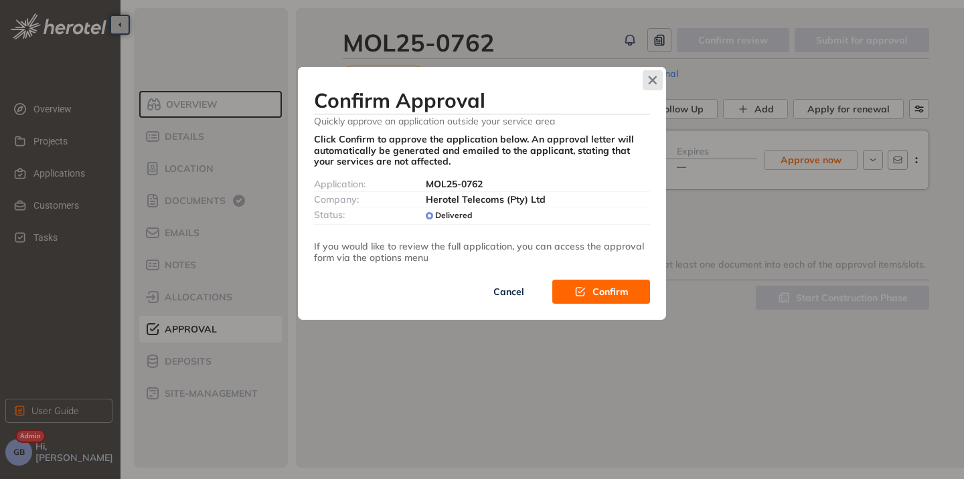
click at [653, 76] on icon "Close" at bounding box center [652, 80] width 9 height 9
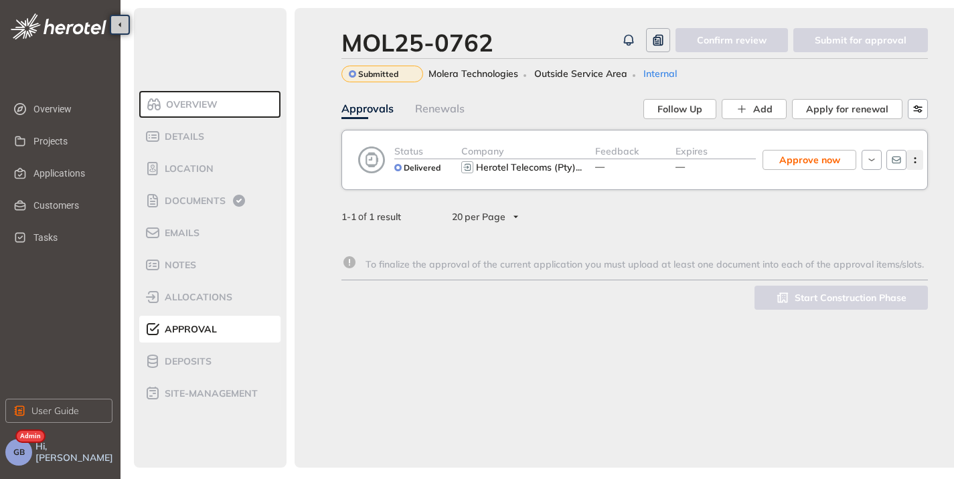
click at [919, 157] on button "button" at bounding box center [914, 160] width 17 height 20
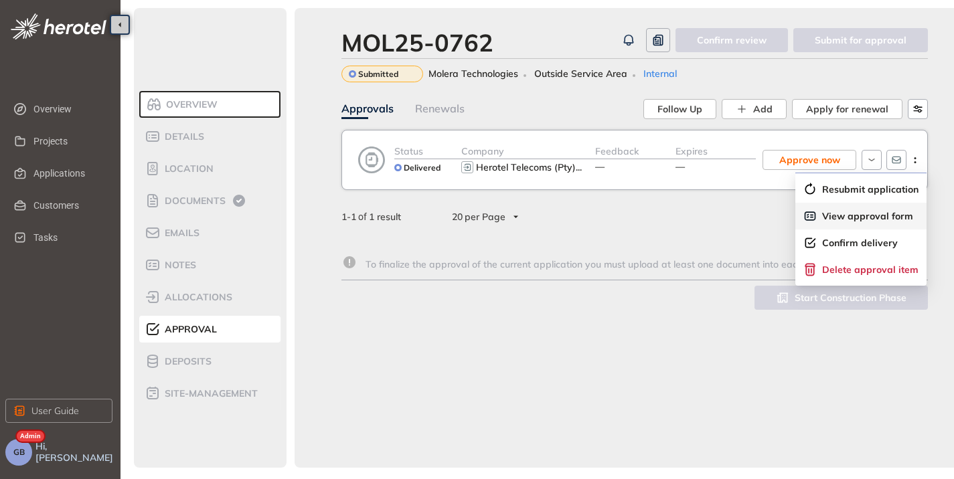
click at [860, 219] on span "View approval form" at bounding box center [867, 216] width 91 height 11
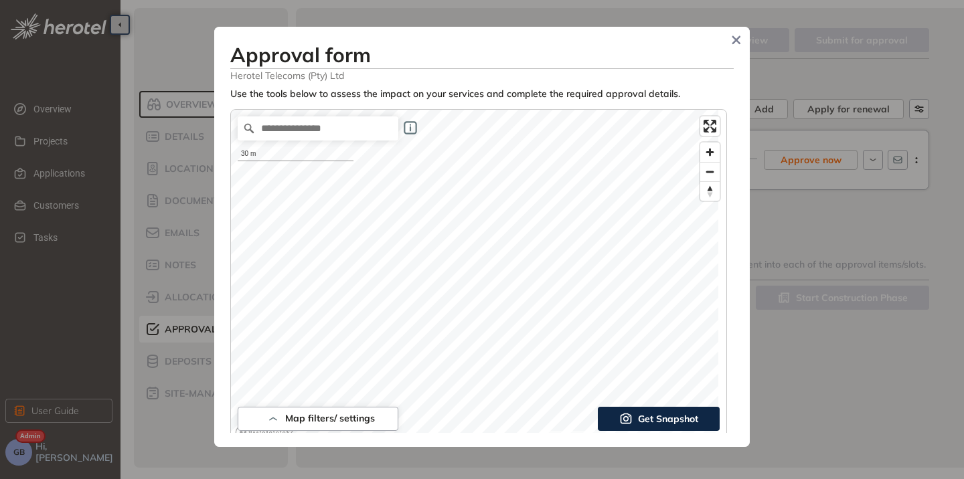
type input "**"
click at [736, 36] on icon "Close" at bounding box center [736, 39] width 9 height 9
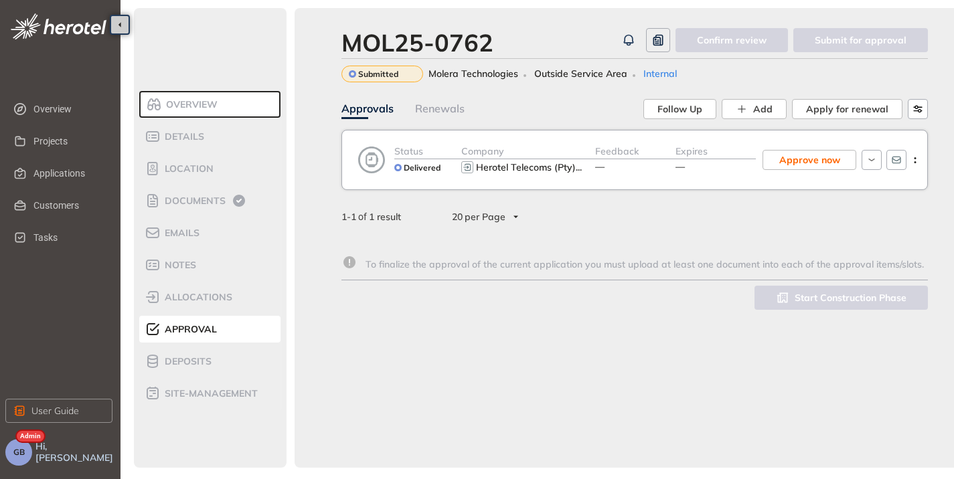
click at [800, 149] on div "Approve now" at bounding box center [806, 160] width 100 height 32
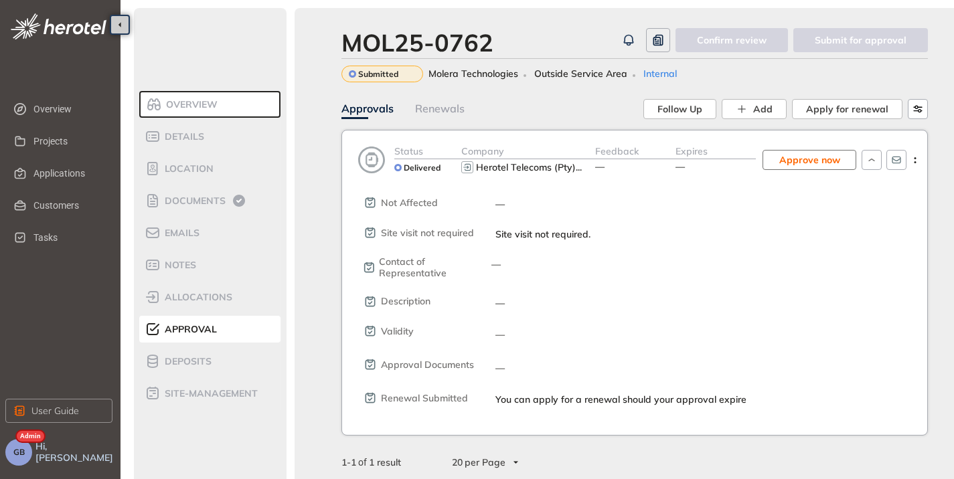
click at [799, 168] on button "Approve now" at bounding box center [810, 160] width 94 height 20
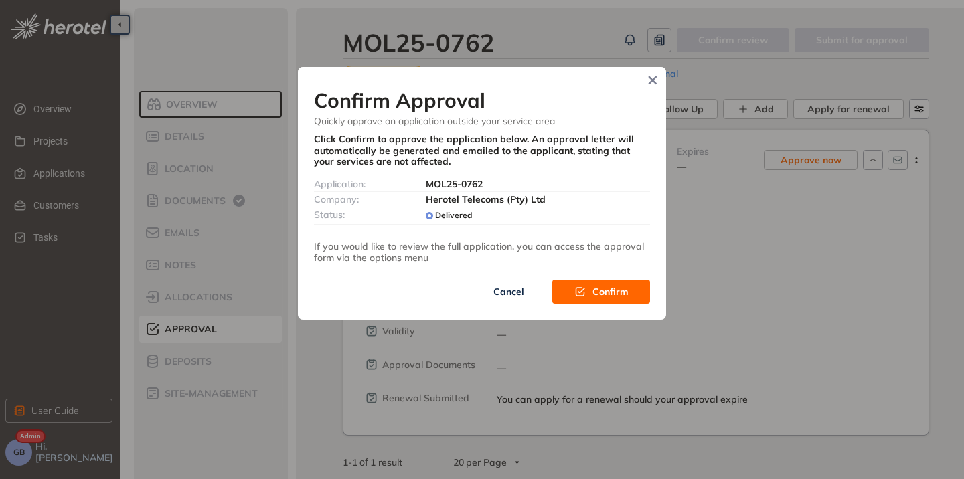
click at [583, 288] on icon "button" at bounding box center [580, 291] width 13 height 9
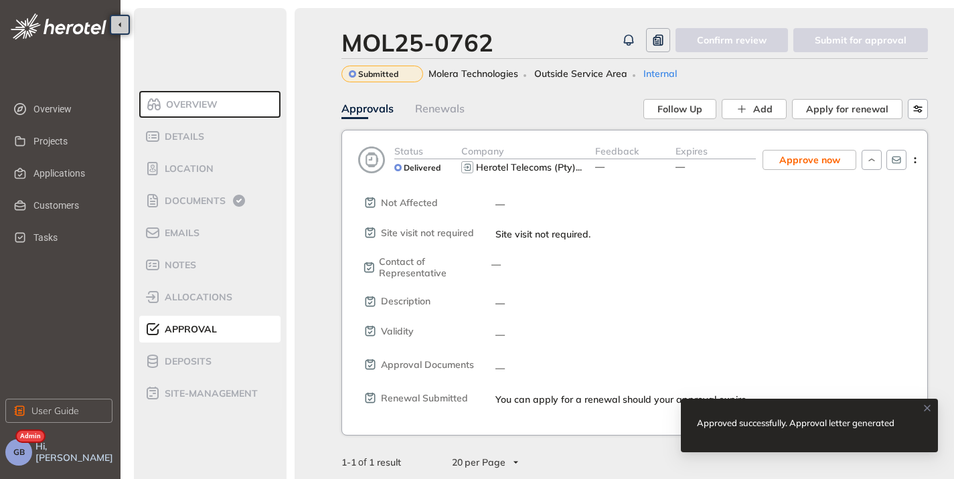
click at [566, 146] on div "Company" at bounding box center [528, 151] width 134 height 15
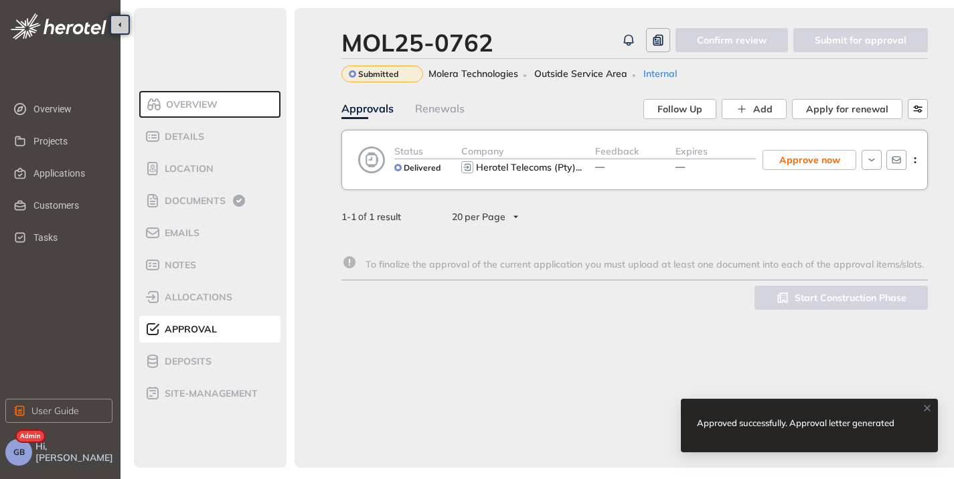
scroll to position [10, 0]
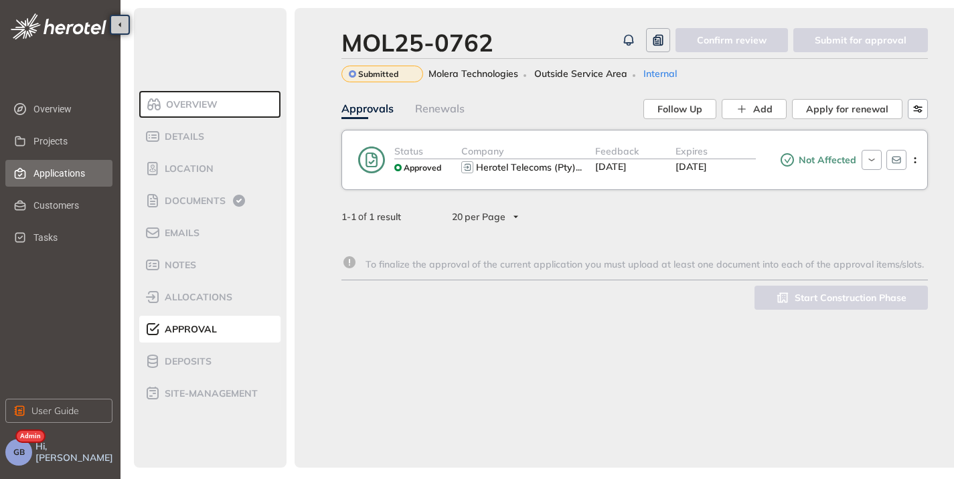
click at [47, 171] on span "Applications" at bounding box center [67, 173] width 68 height 27
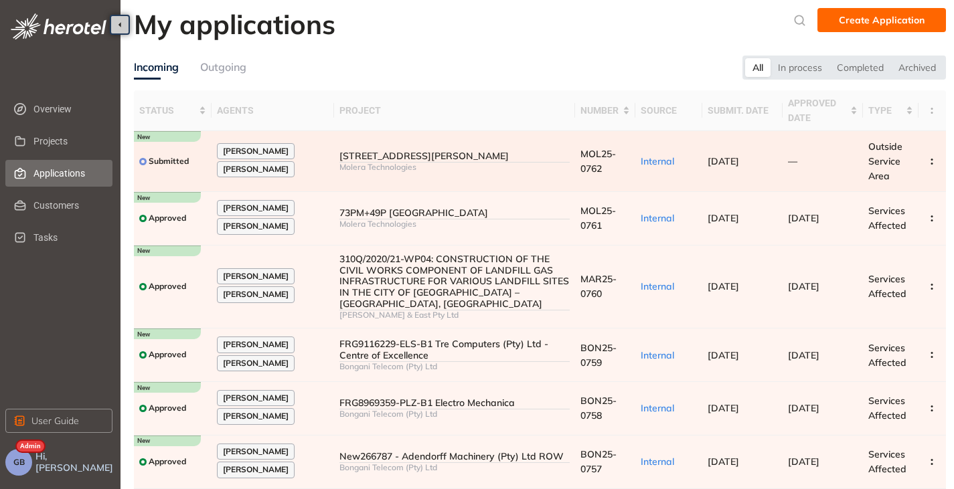
click at [456, 149] on td "37799_FW_NB_10 Rhodes Avenue Molera Technologies" at bounding box center [454, 161] width 240 height 61
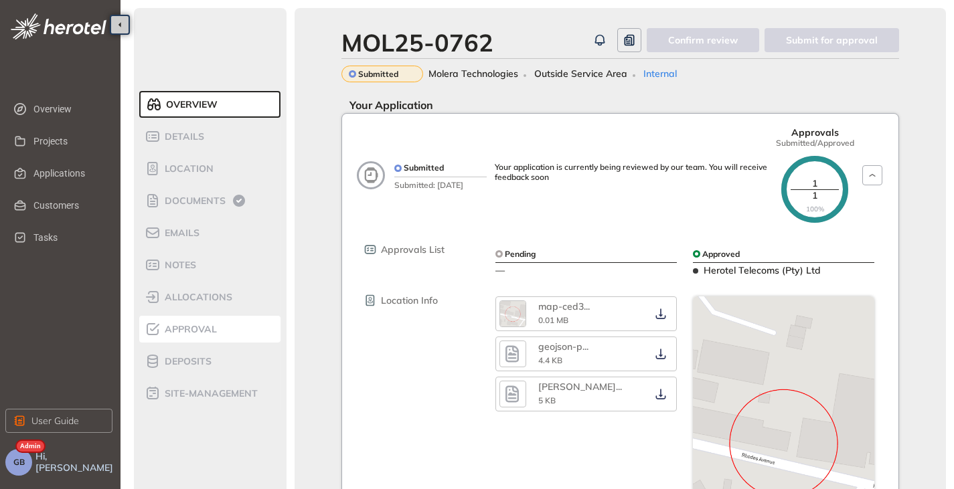
click at [192, 335] on div "Approval" at bounding box center [202, 329] width 114 height 16
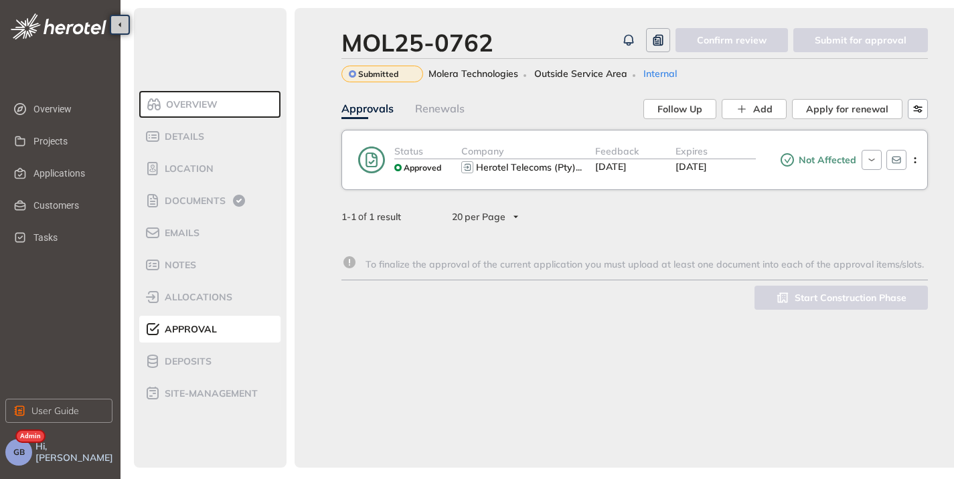
scroll to position [10, 0]
click at [35, 172] on span "Applications" at bounding box center [67, 173] width 68 height 27
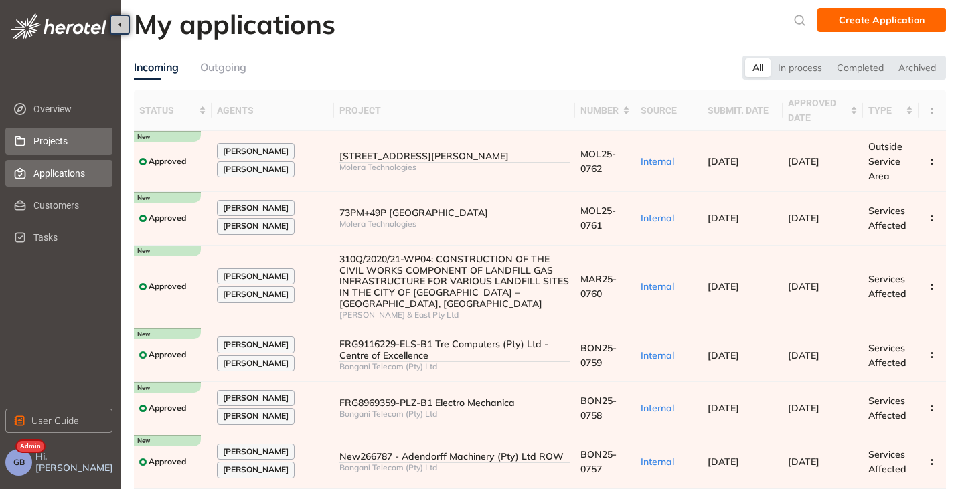
click at [37, 143] on span "Projects" at bounding box center [67, 141] width 68 height 27
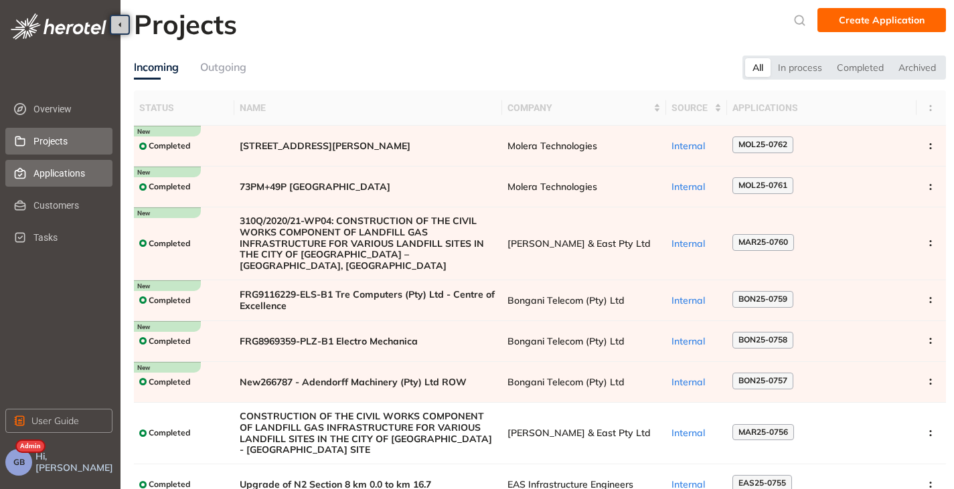
click at [54, 167] on span "Applications" at bounding box center [67, 173] width 68 height 27
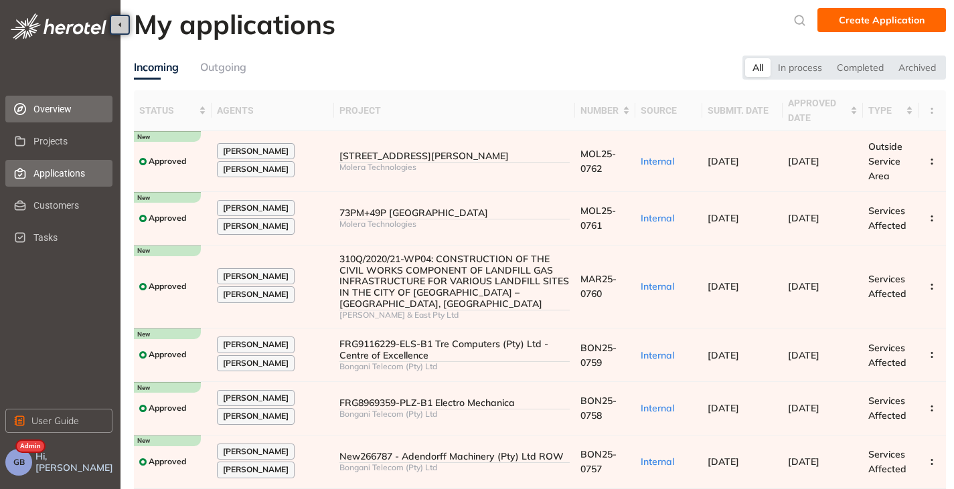
click at [67, 96] on span "Overview" at bounding box center [67, 109] width 68 height 27
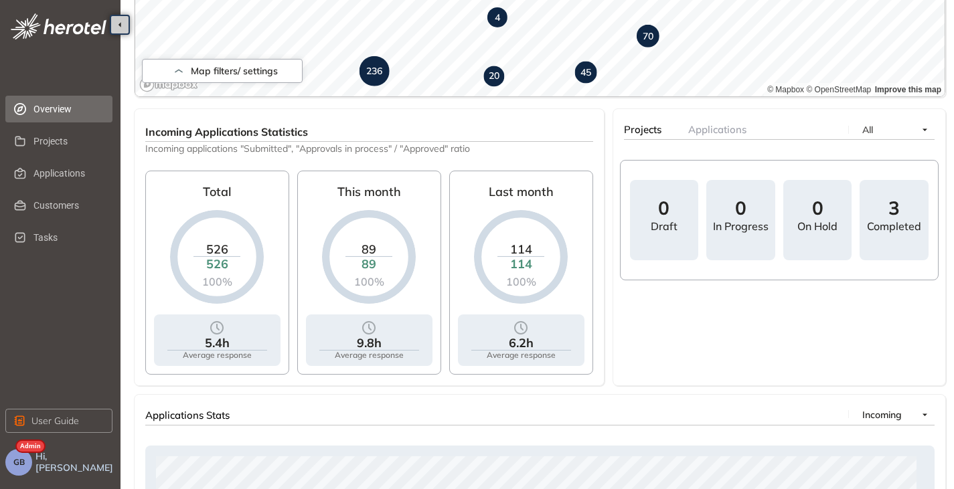
scroll to position [316, 0]
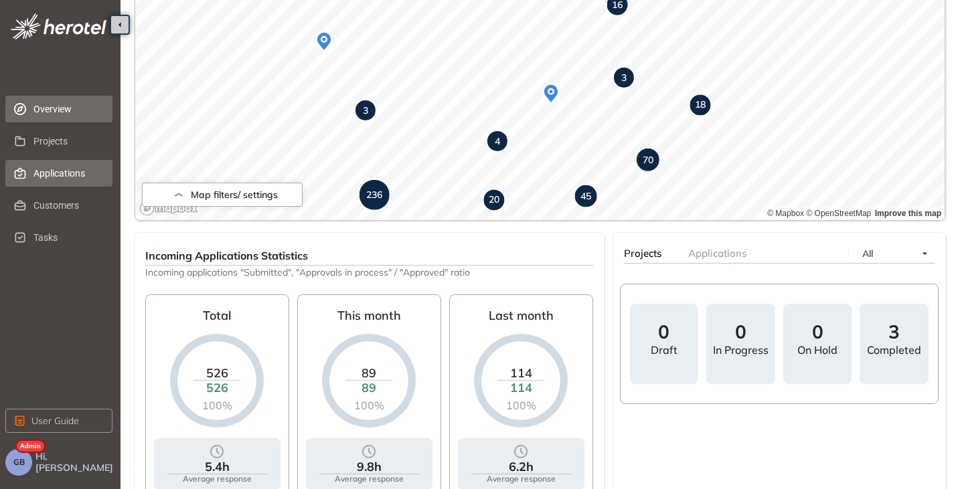
click at [52, 177] on span "Applications" at bounding box center [67, 173] width 68 height 27
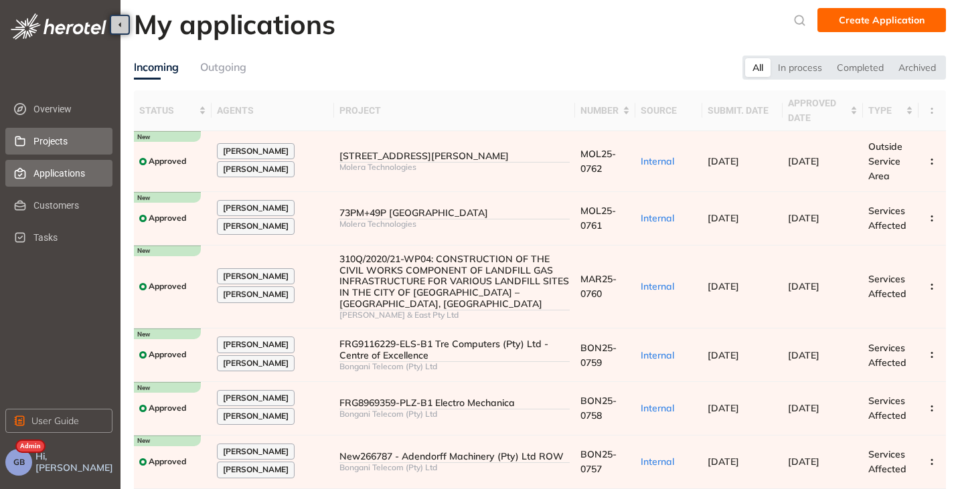
click at [50, 145] on span "Projects" at bounding box center [67, 141] width 68 height 27
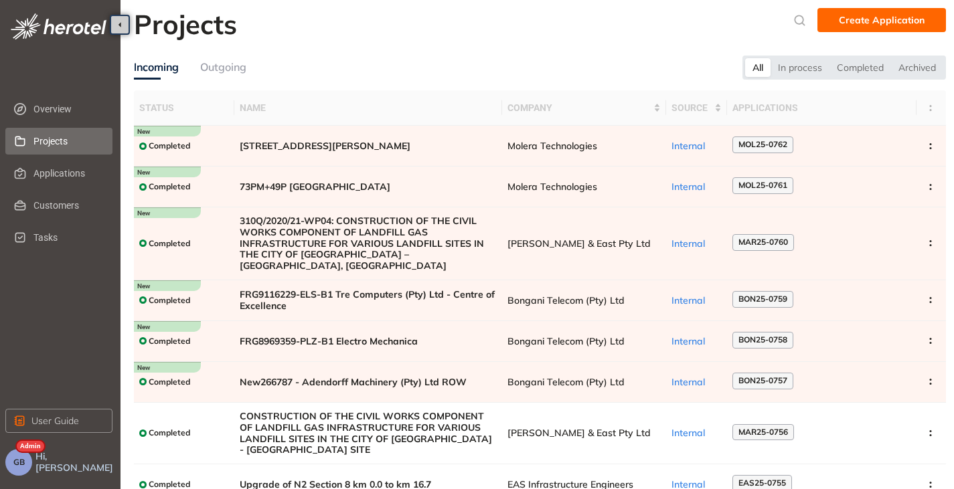
click at [17, 462] on span "GB" at bounding box center [18, 462] width 11 height 9
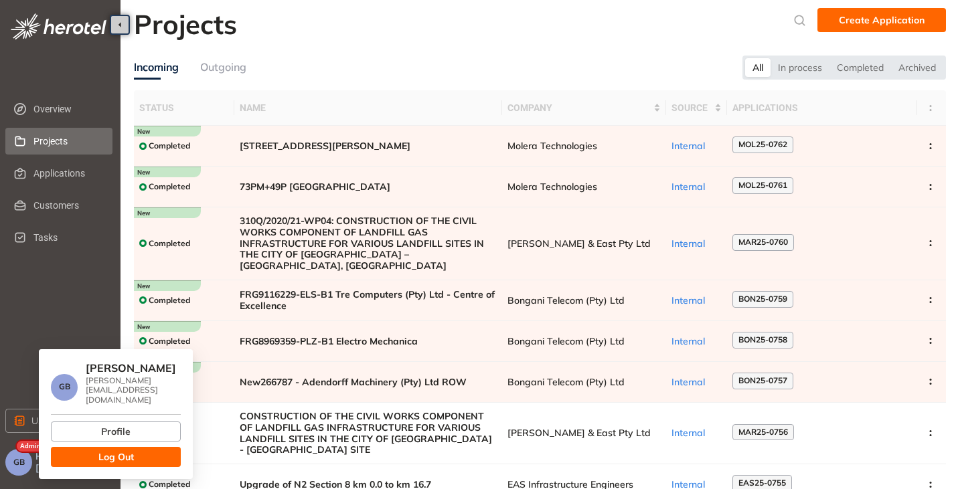
click at [81, 452] on button "Log Out" at bounding box center [116, 457] width 130 height 20
